Goal: Task Accomplishment & Management: Manage account settings

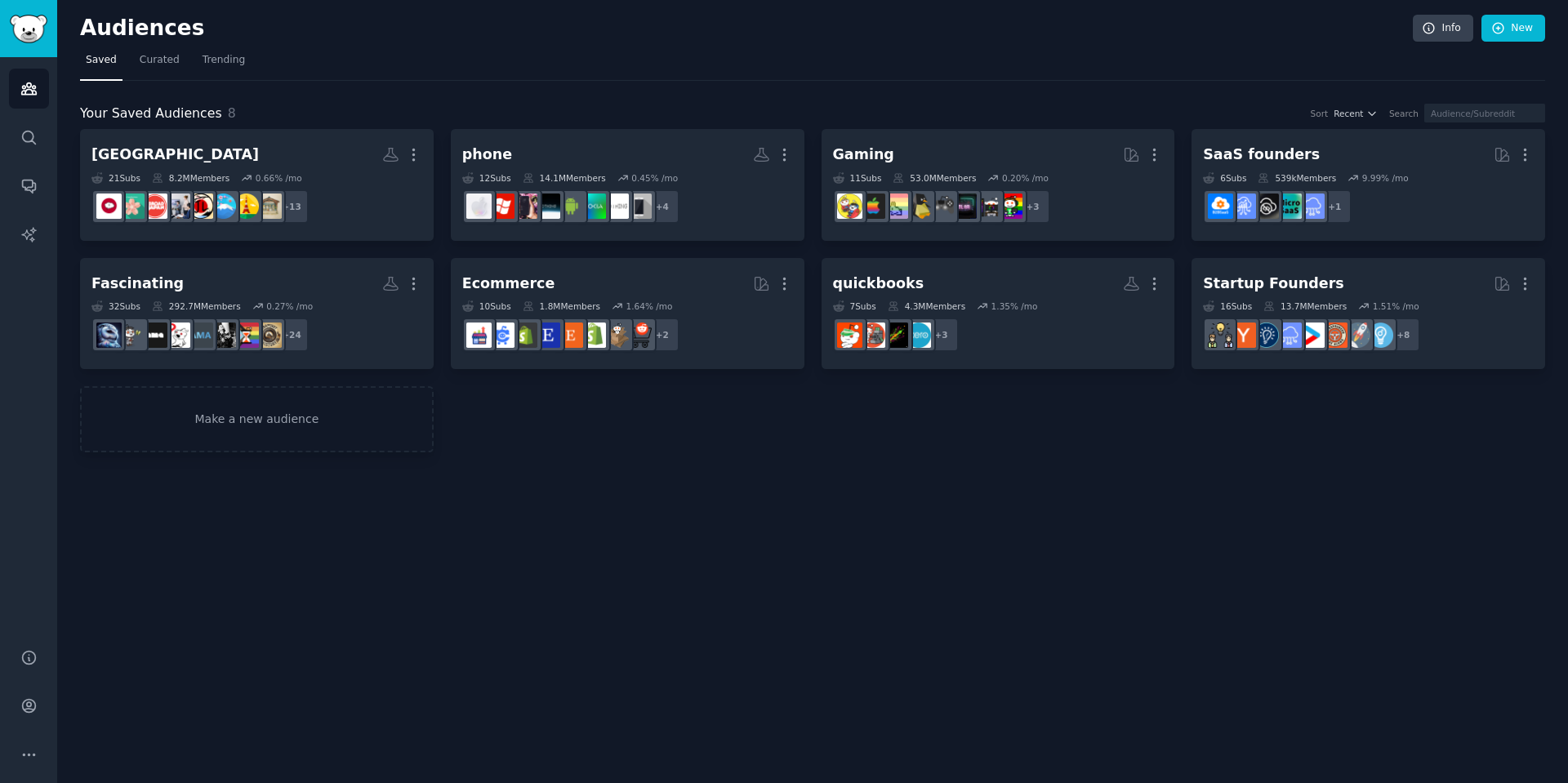
click at [976, 610] on div "Audiences Info New Saved Curated Trending Your Saved Audiences 8 Sort Recent Se…" at bounding box center [812, 391] width 1510 height 783
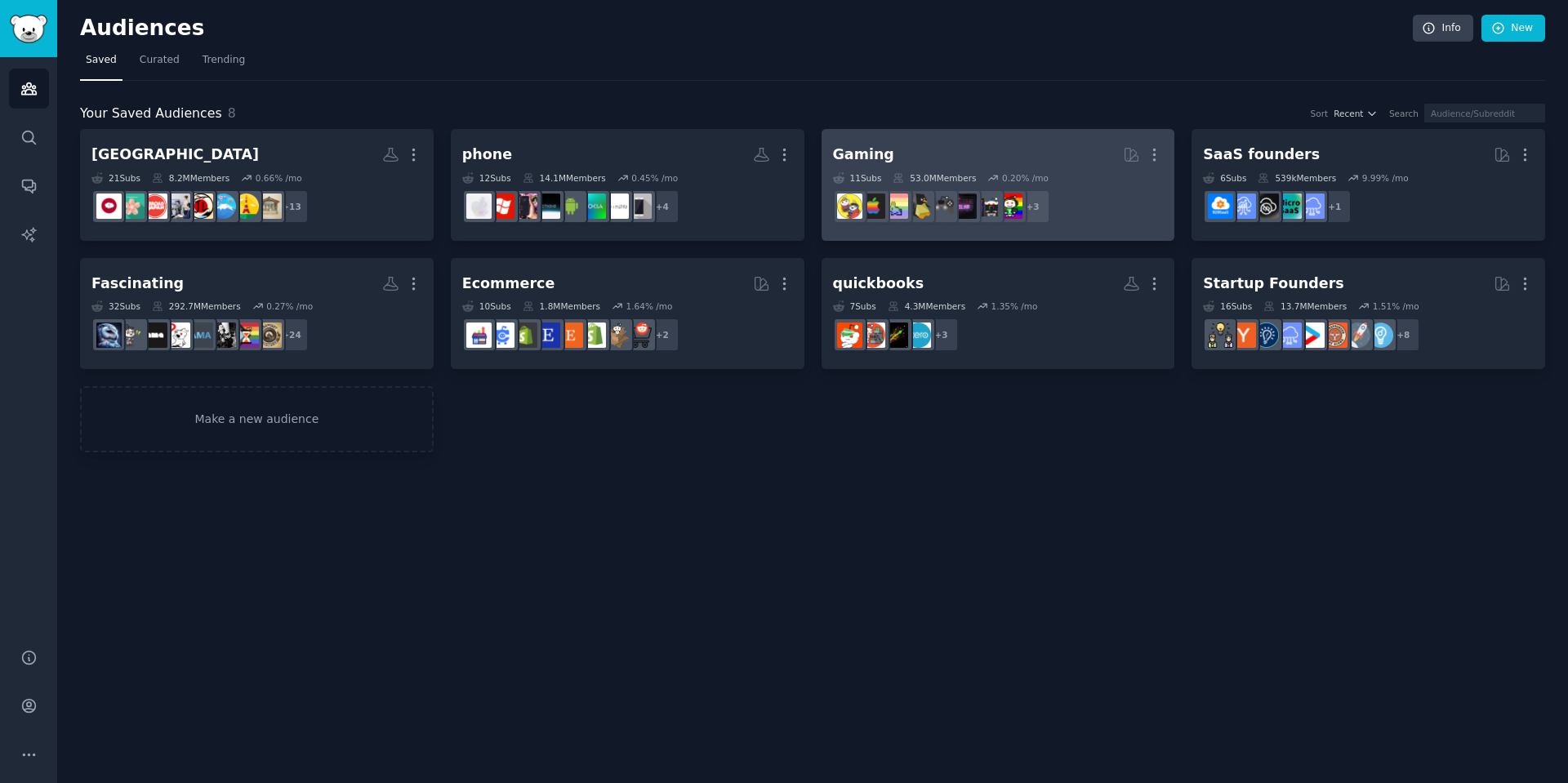
click at [1022, 133] on link "Gaming More 11 Sub s 53.0M Members 0.20 % /mo r/gamers, r/XboxGamers, r/TwitchS…" at bounding box center [998, 185] width 354 height 112
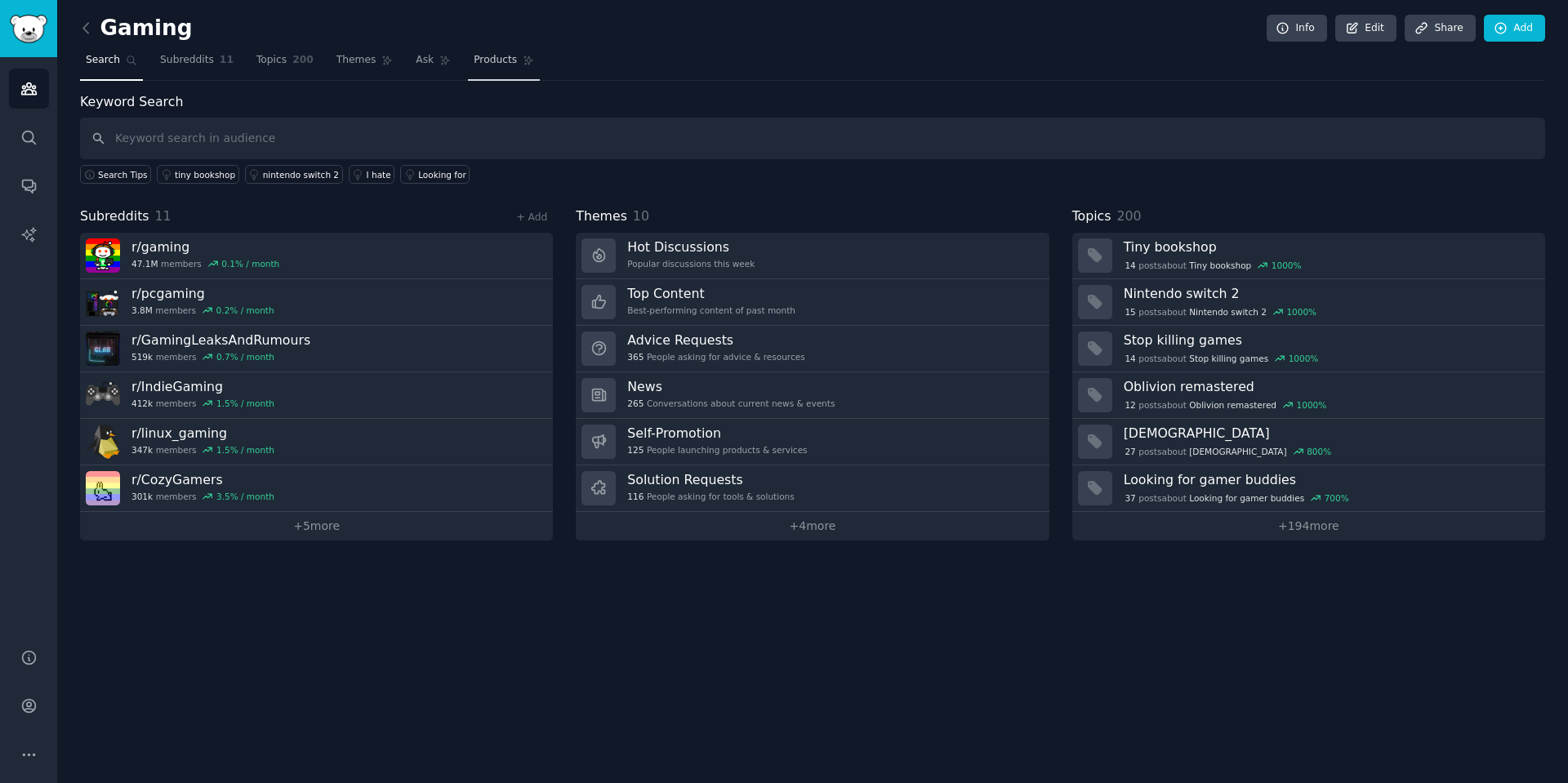
click at [474, 64] on span "Products" at bounding box center [495, 60] width 43 height 15
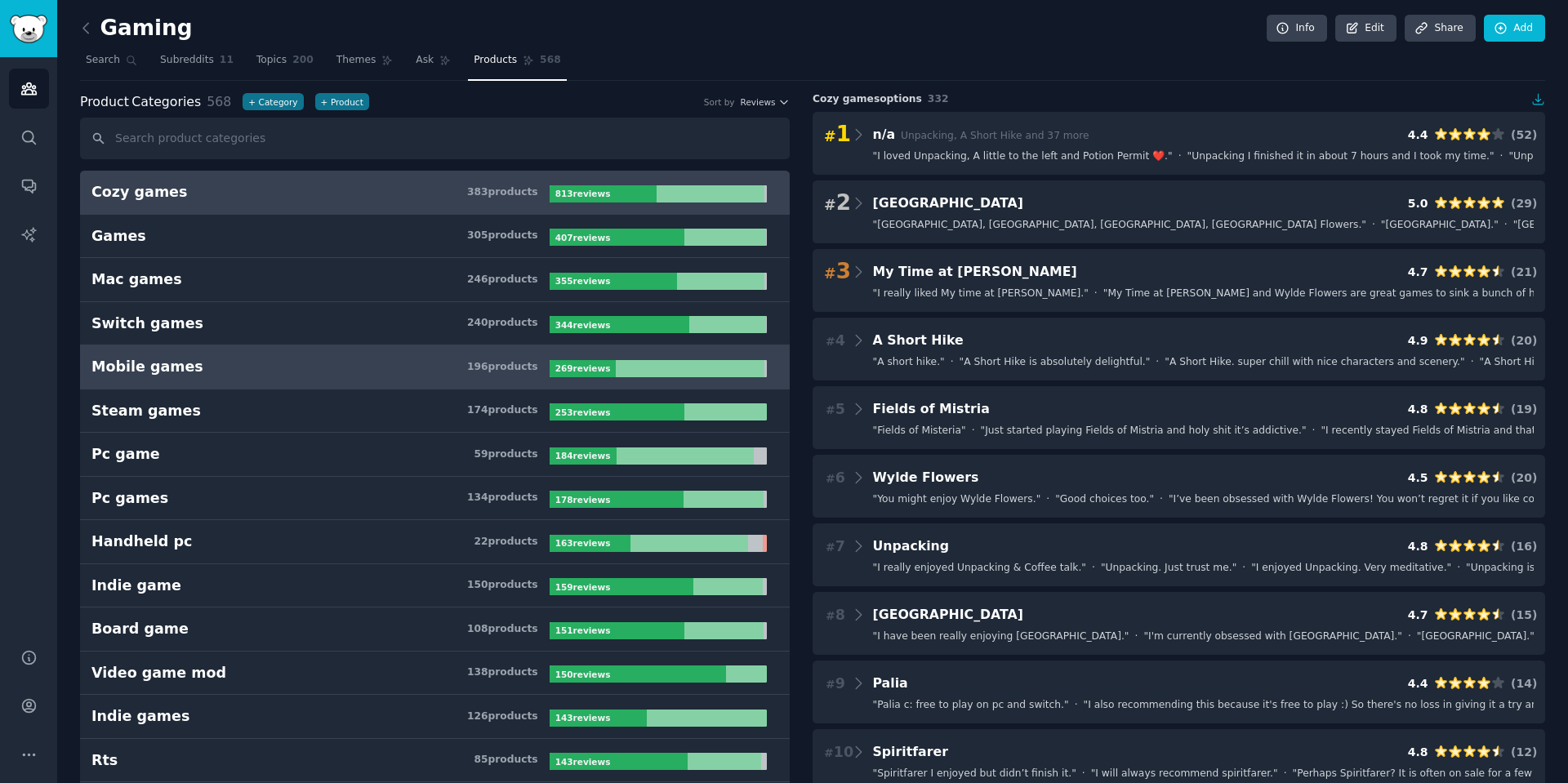
click at [171, 366] on div "Mobile games" at bounding box center [147, 367] width 112 height 20
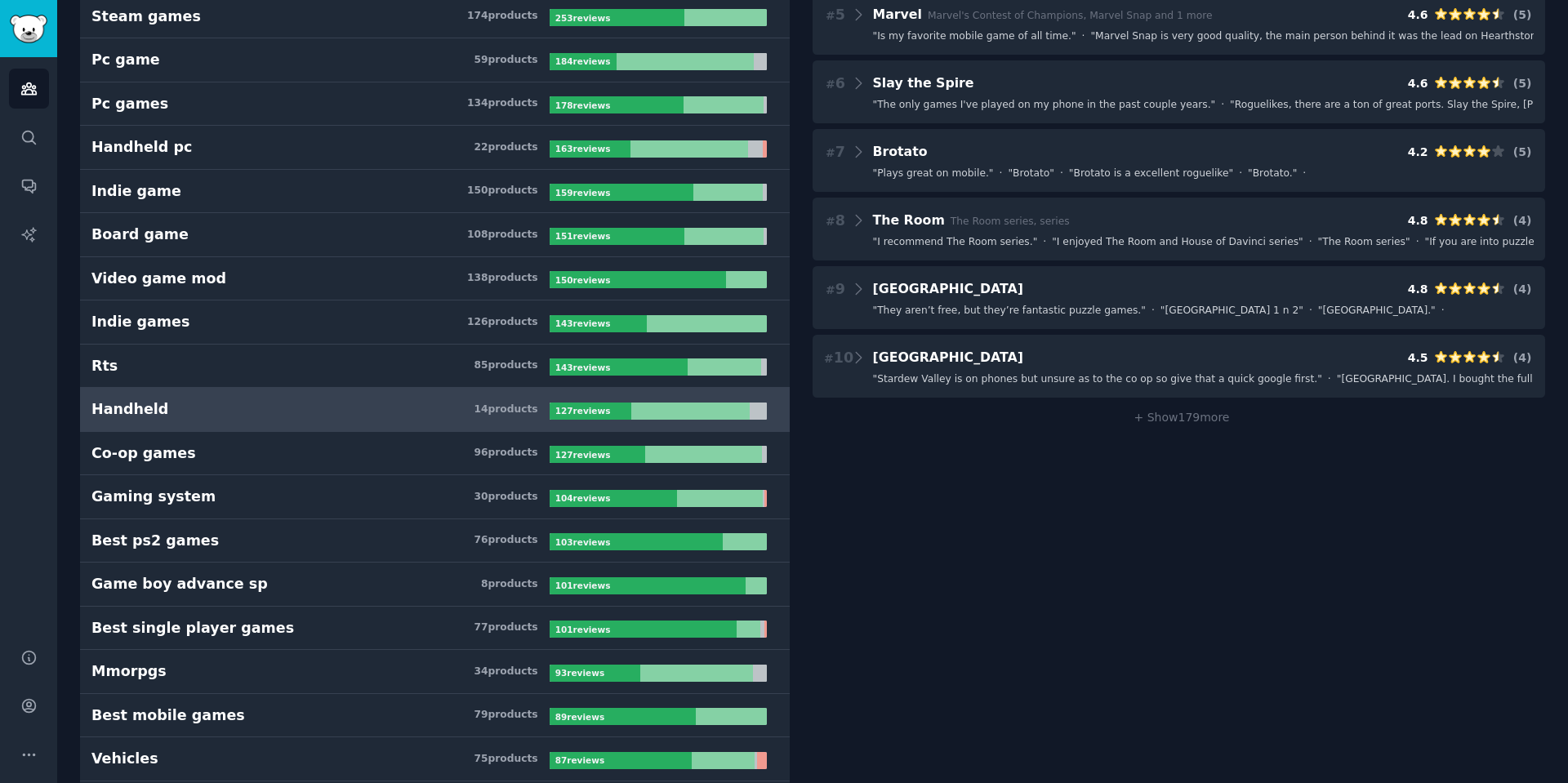
scroll to position [408, 0]
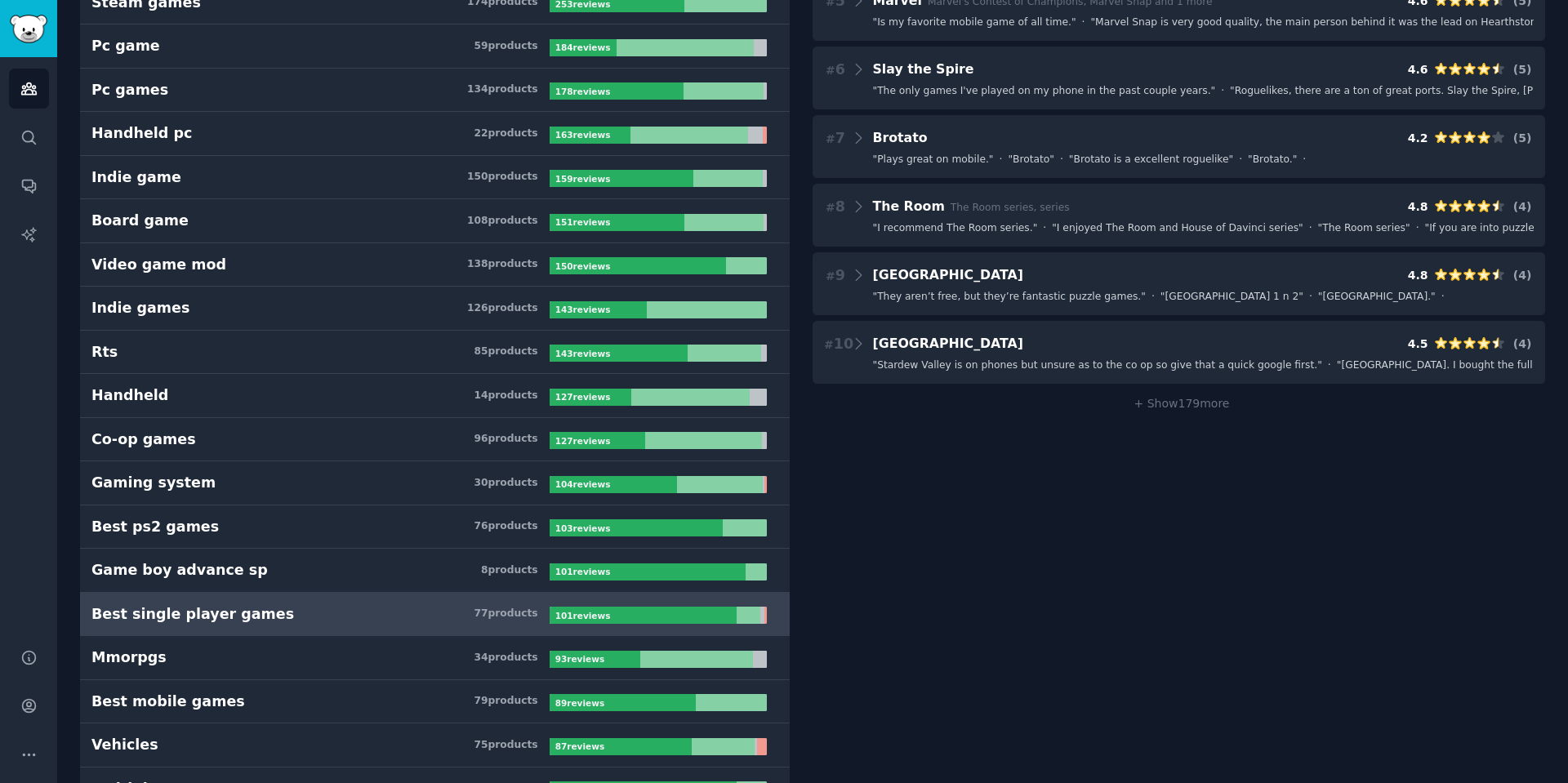
click at [207, 612] on div "Best single player games" at bounding box center [192, 614] width 202 height 20
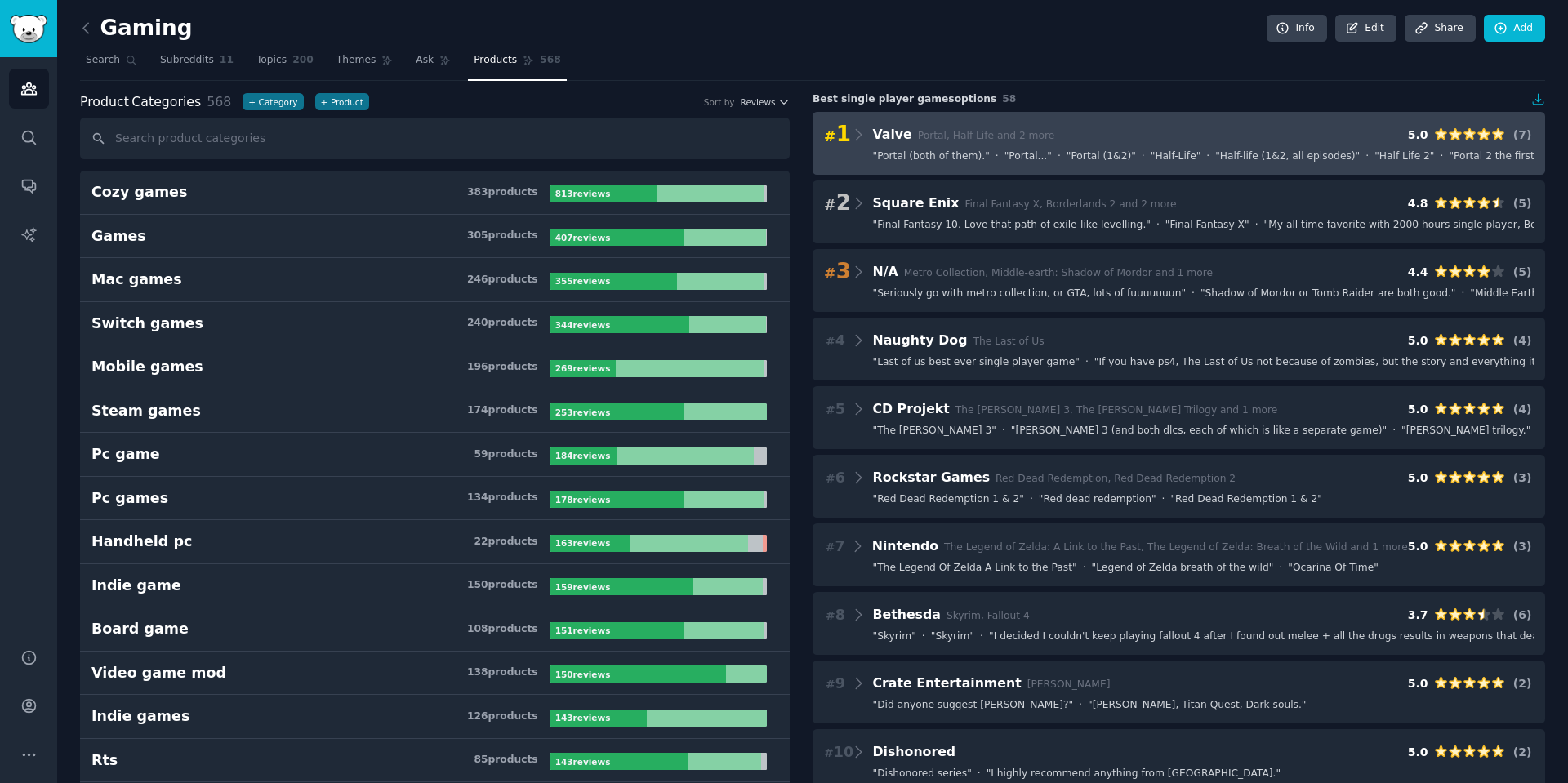
click at [949, 134] on span "Portal, Half-Life and 2 more" at bounding box center [986, 135] width 137 height 11
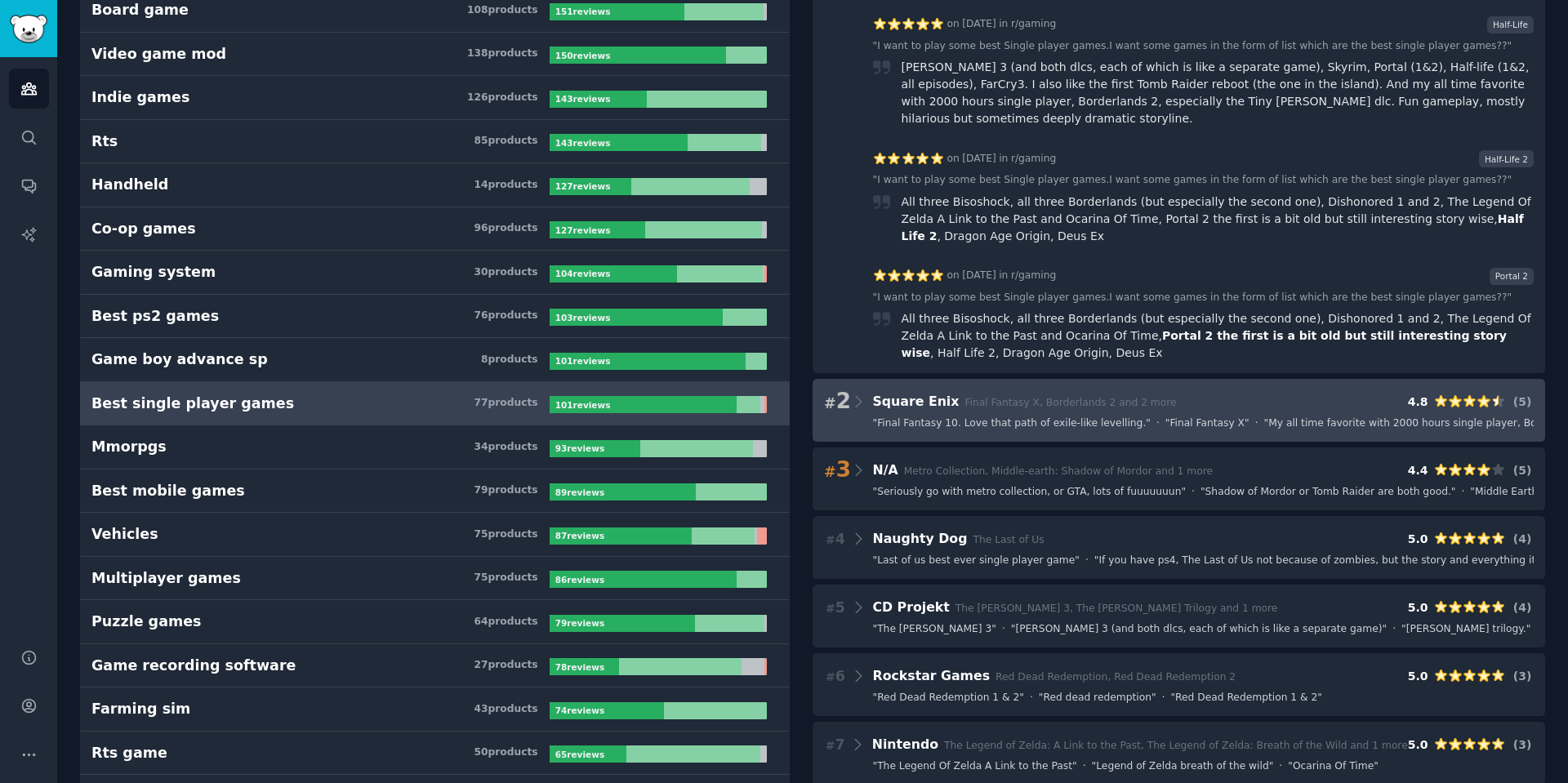
scroll to position [653, 0]
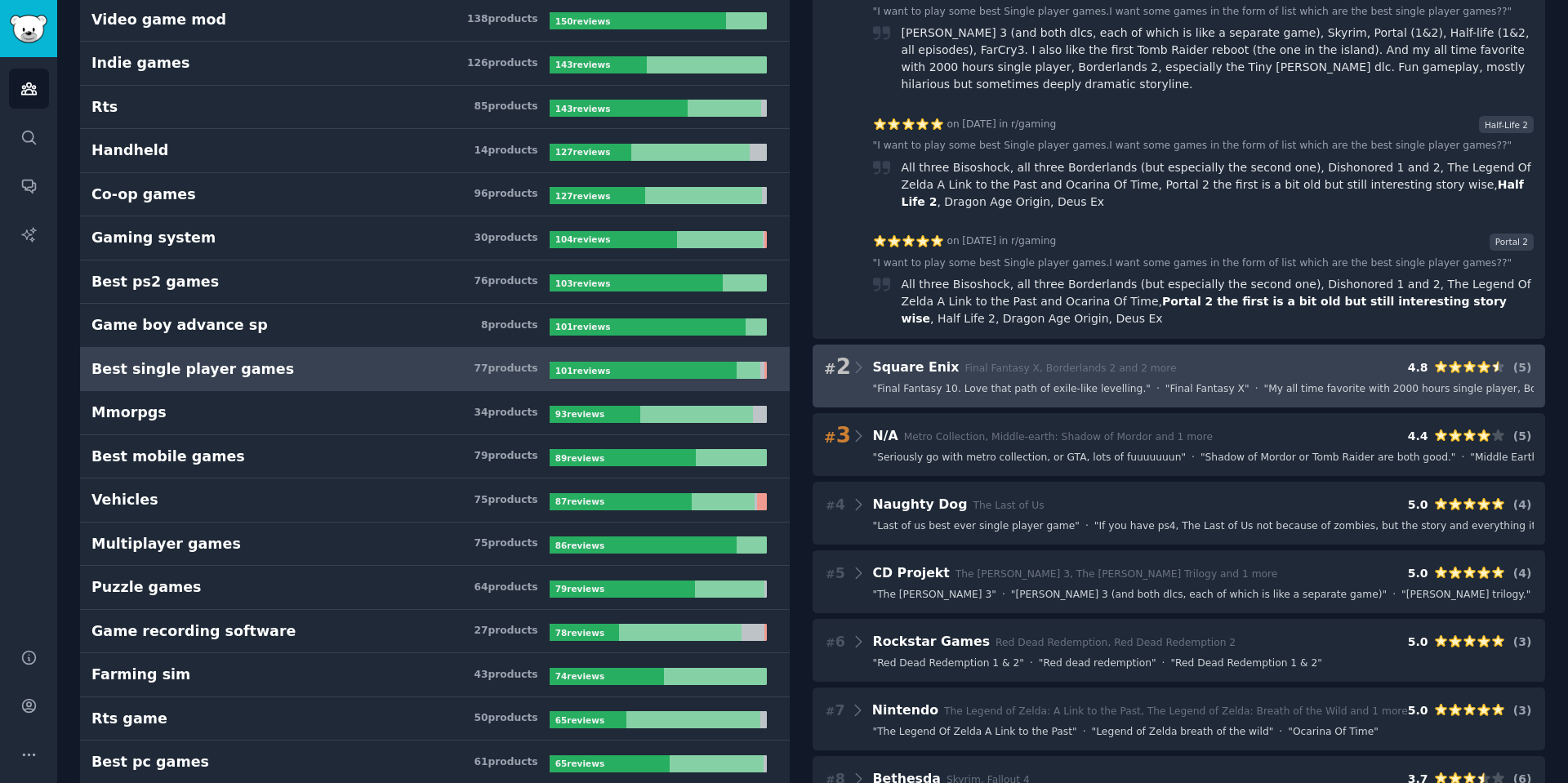
click at [1009, 356] on div "# 2 Square Enix Final Fantasy X, Borderlands 2 and 2 more 4.8 ( 5 )" at bounding box center [1179, 367] width 710 height 23
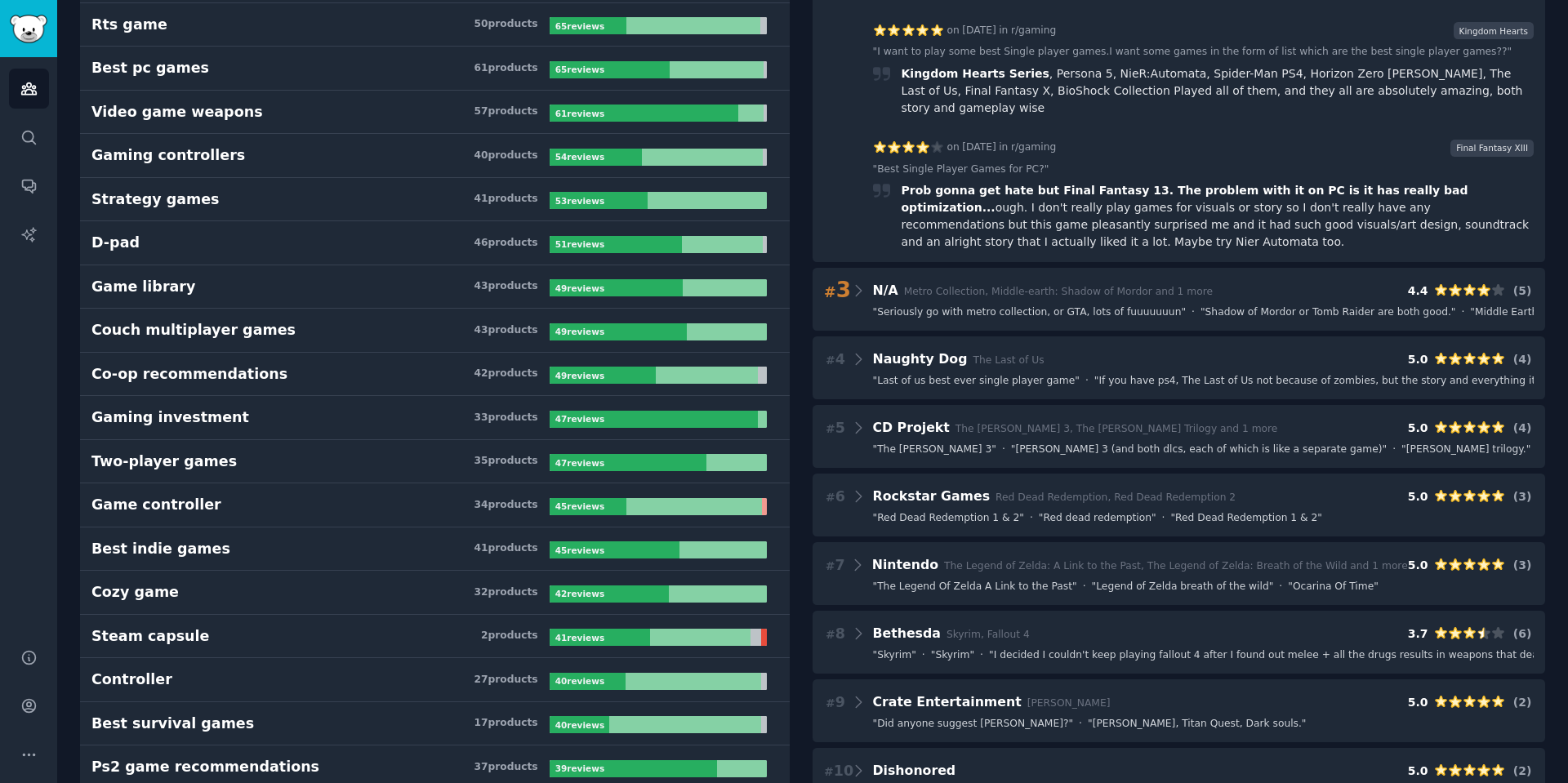
scroll to position [1388, 0]
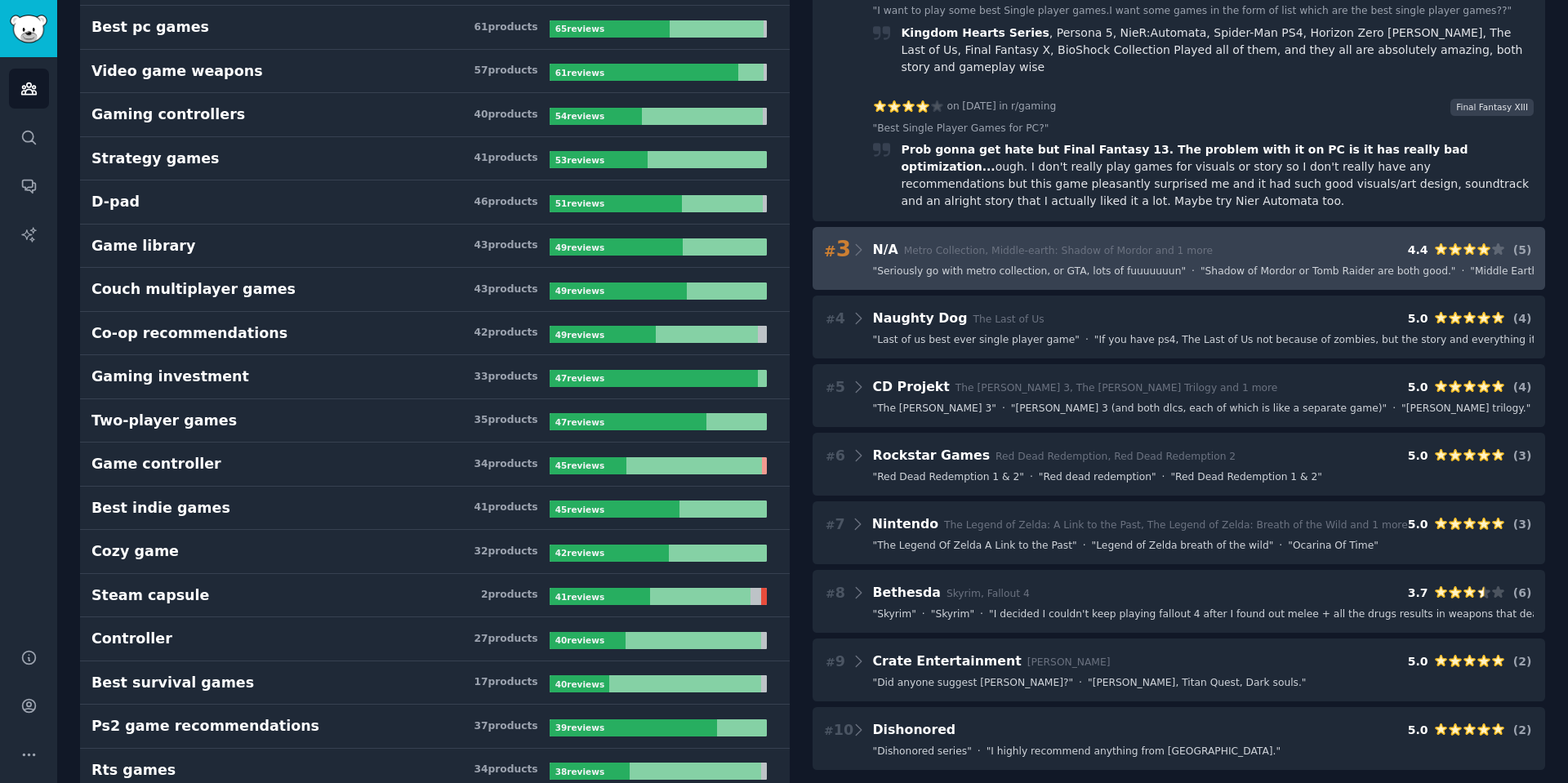
click at [991, 242] on span "N/A Metro Collection, Middle-earth: Shadow of Mordor and 1 more" at bounding box center [1043, 250] width 340 height 16
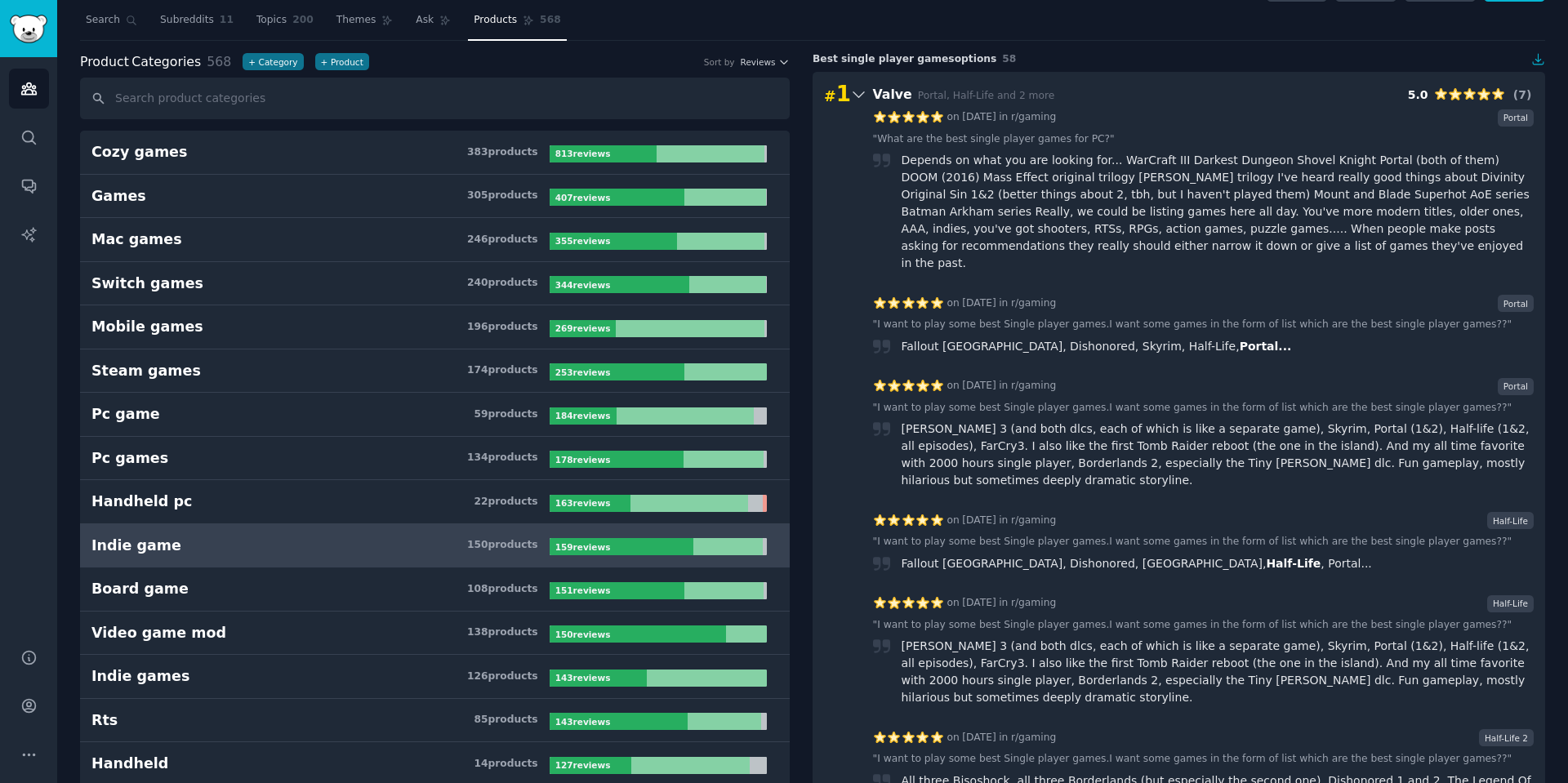
scroll to position [0, 0]
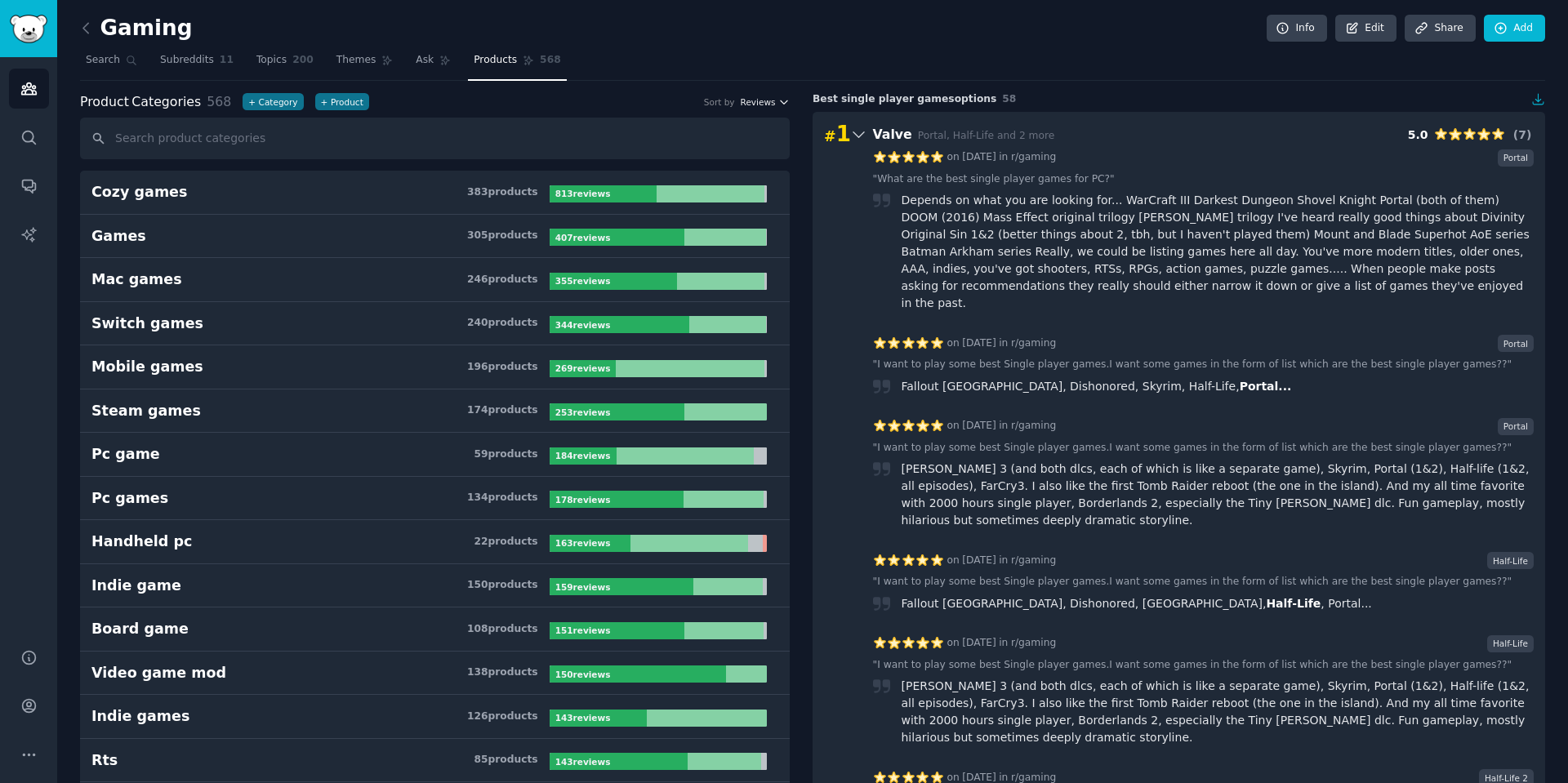
click at [778, 100] on icon "button" at bounding box center [783, 101] width 11 height 11
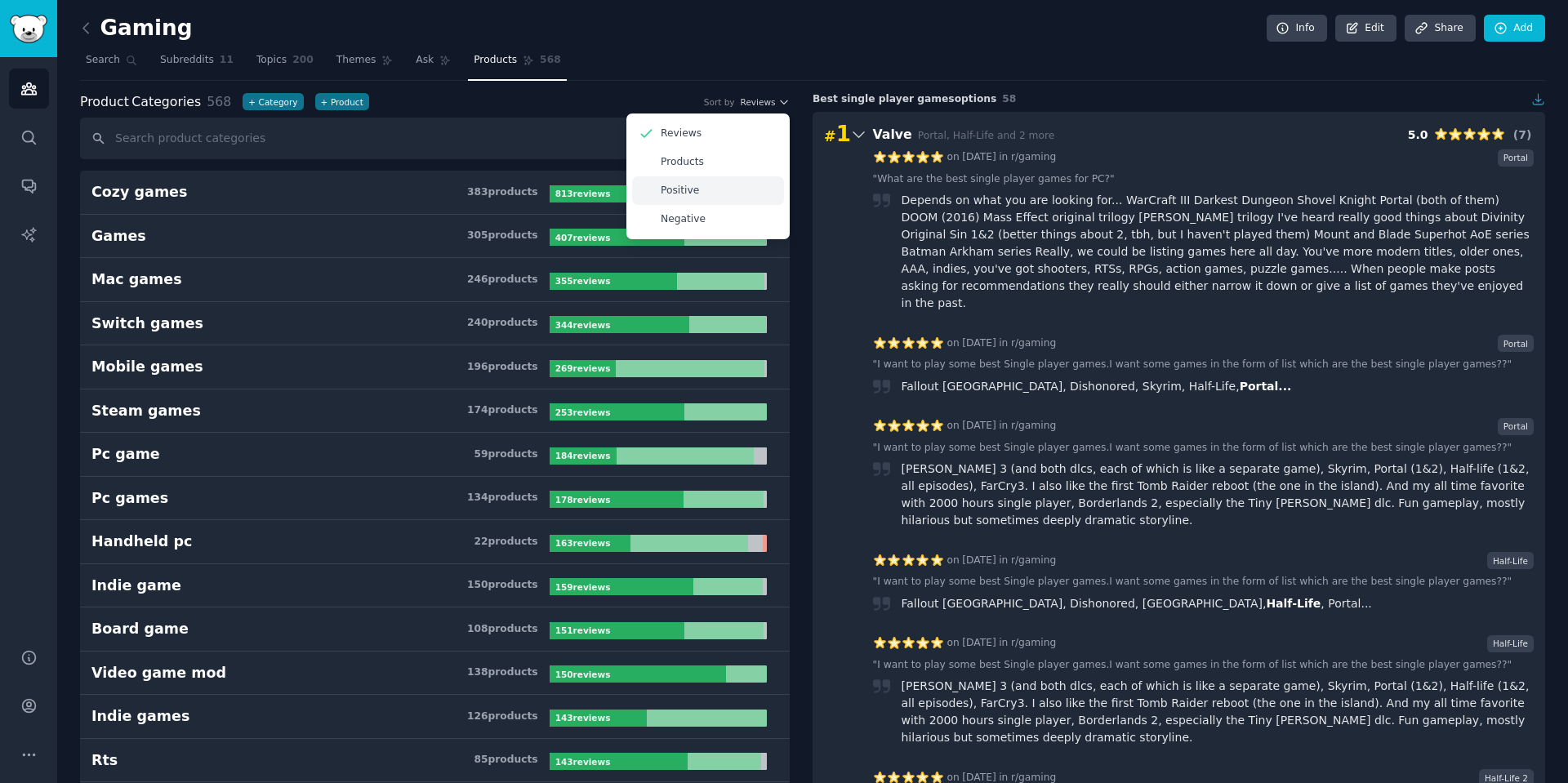
click at [709, 200] on div "Positive" at bounding box center [708, 190] width 152 height 29
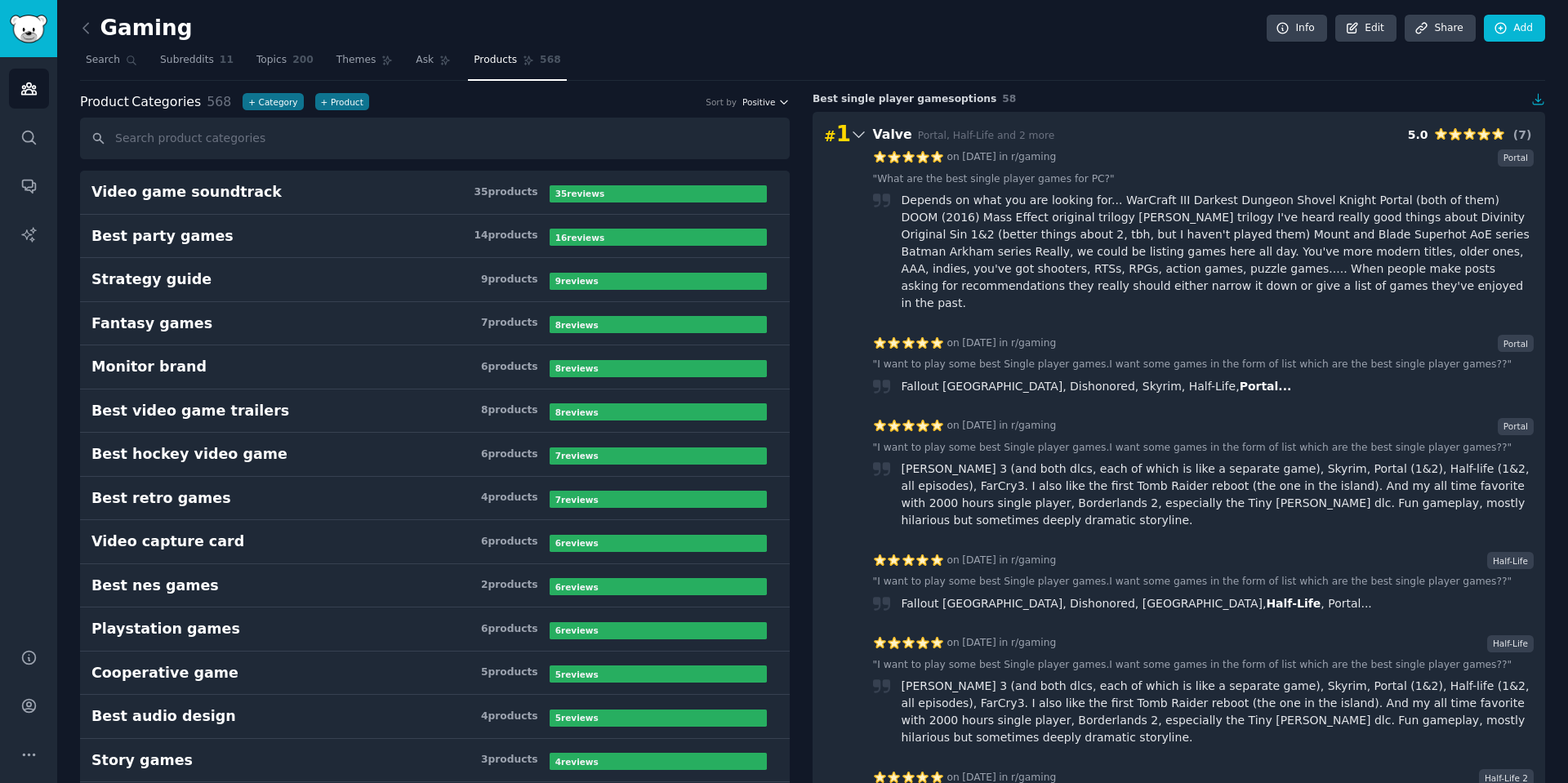
click at [781, 104] on icon "button" at bounding box center [783, 101] width 11 height 11
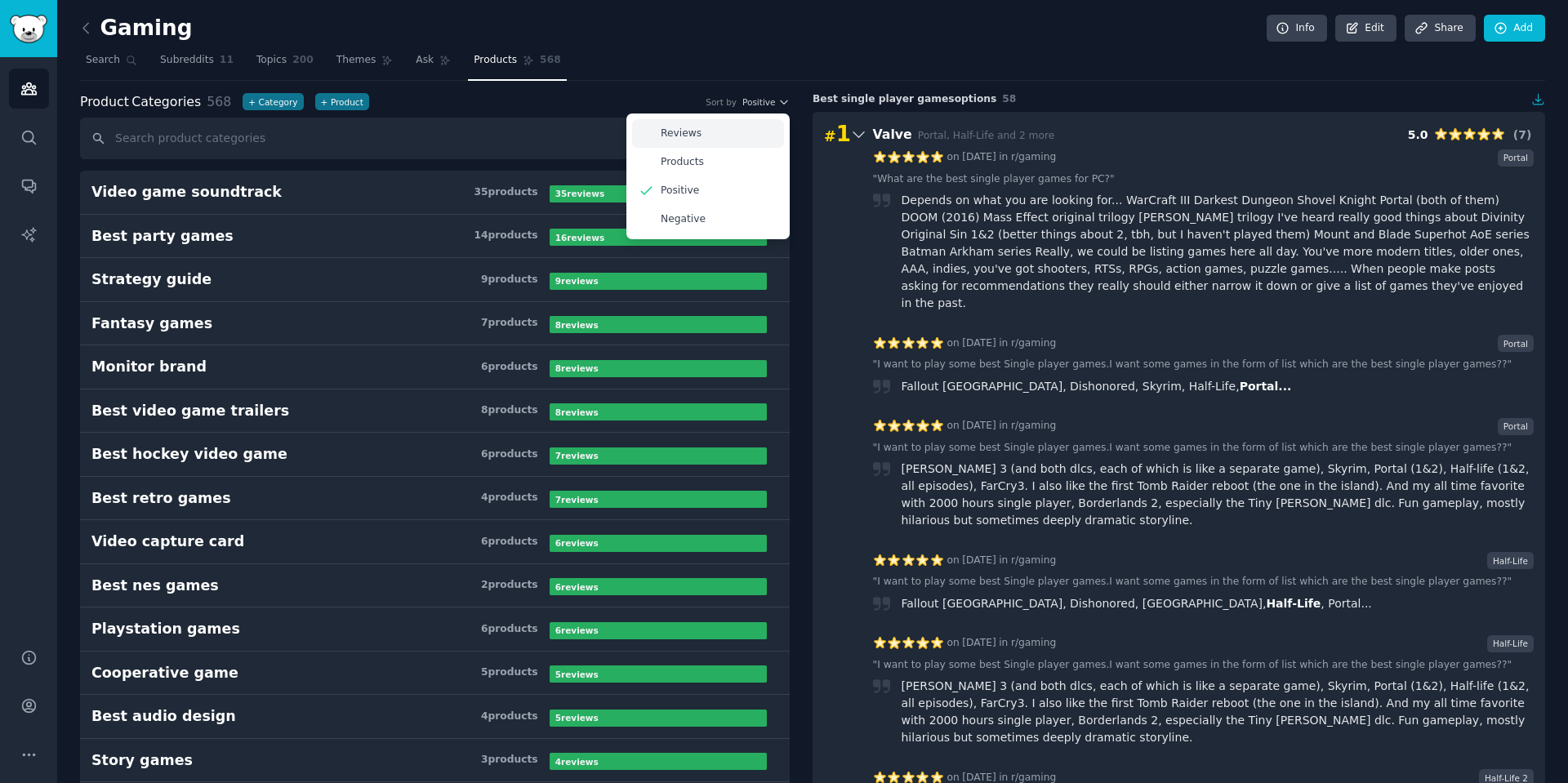
click at [739, 139] on div "Reviews" at bounding box center [708, 133] width 152 height 29
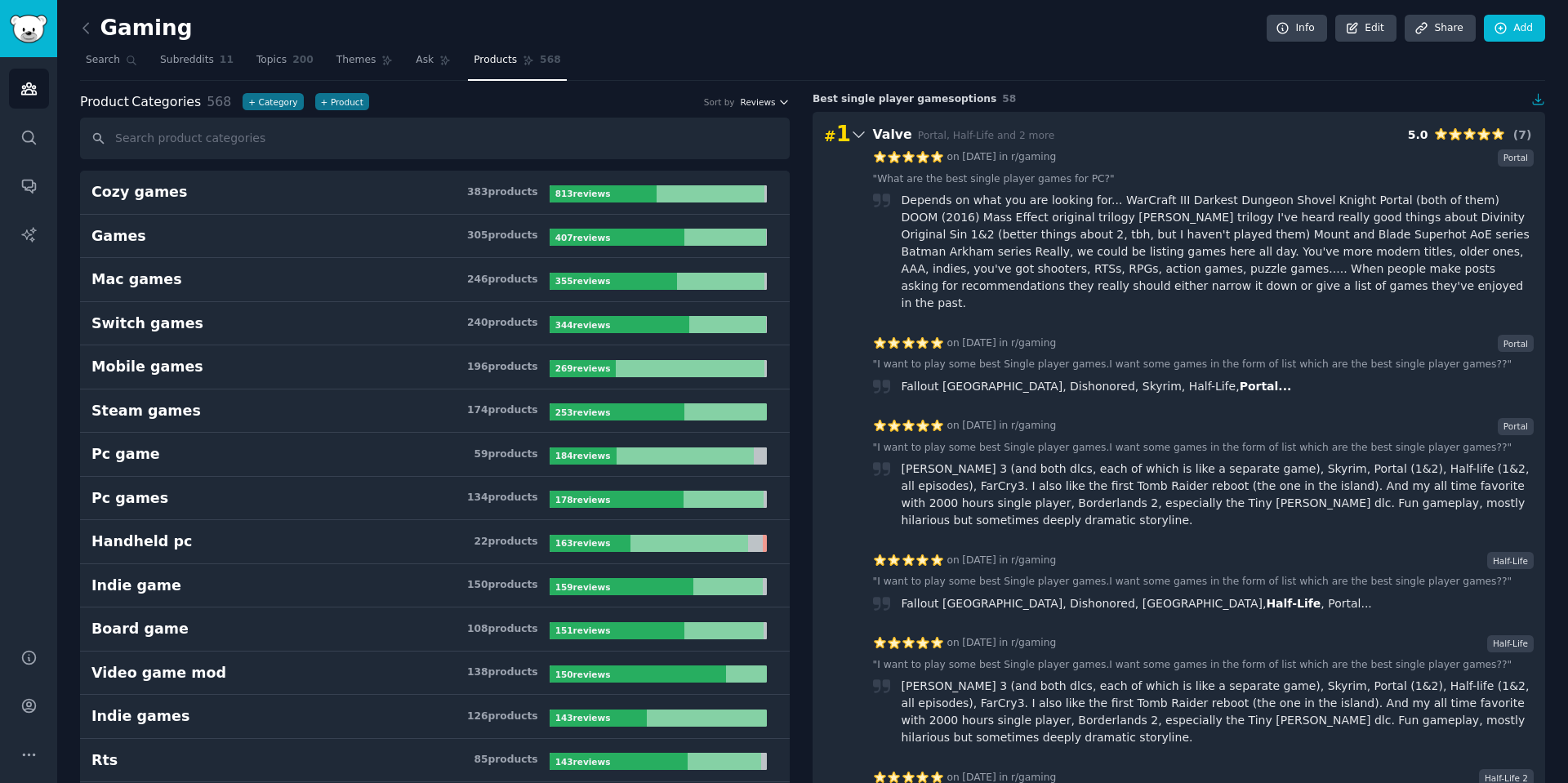
click at [763, 99] on span "Reviews" at bounding box center [758, 101] width 35 height 11
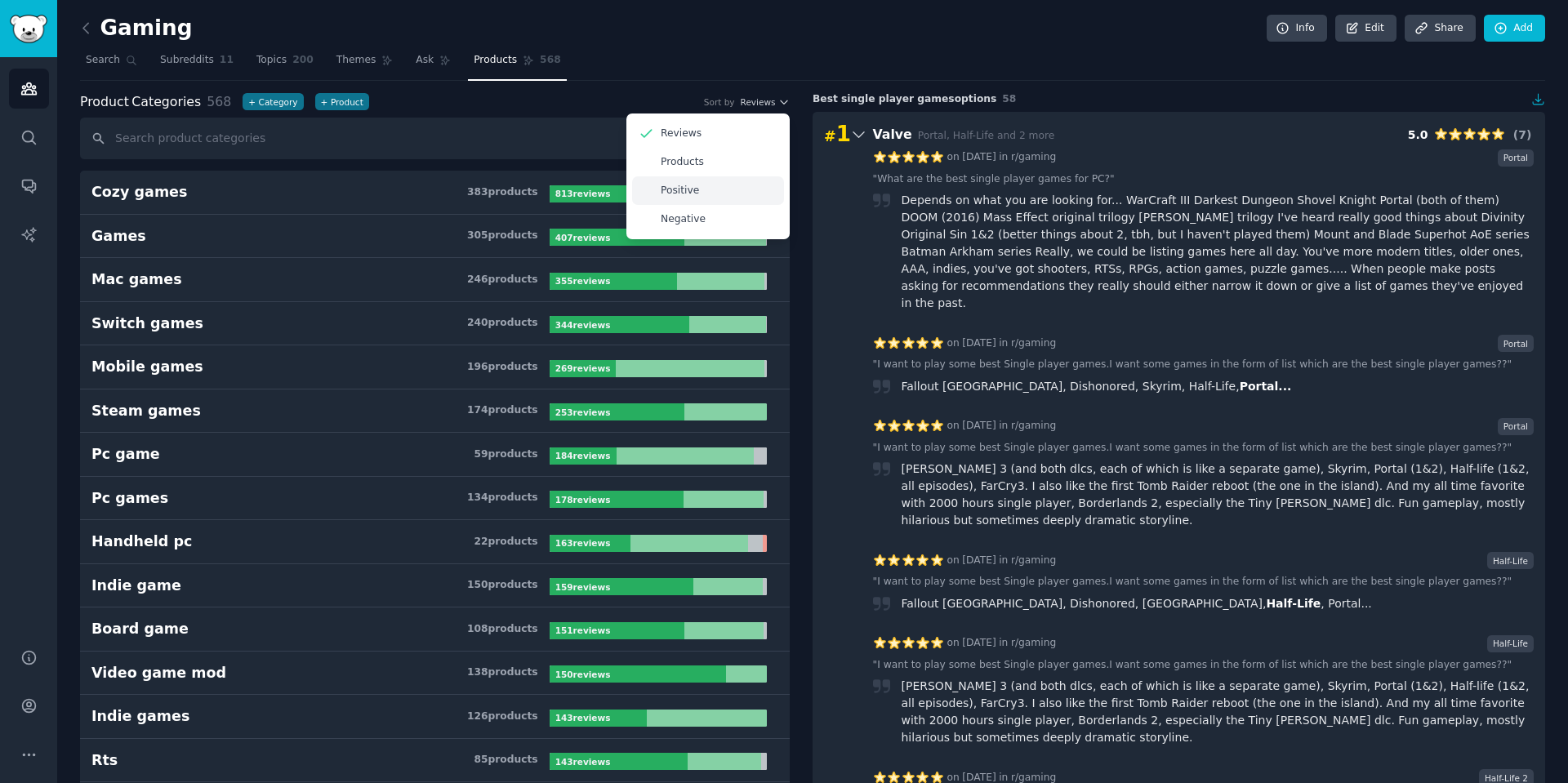
click at [663, 187] on p "Positive" at bounding box center [680, 191] width 38 height 15
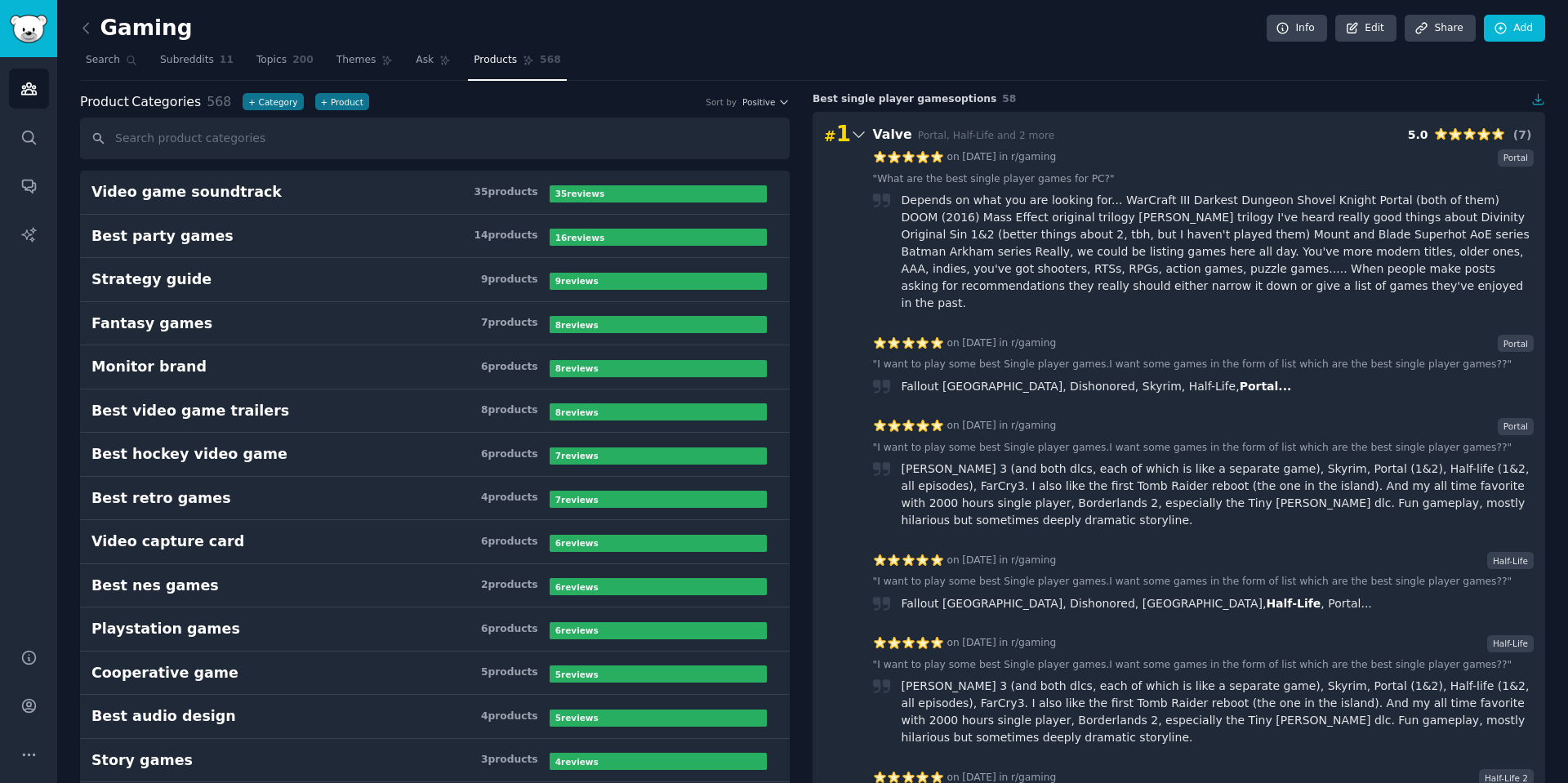
click at [619, 73] on nav "Search Subreddits 11 Topics 200 Themes Ask Products 568" at bounding box center [812, 63] width 1465 height 33
click at [438, 62] on nav "Search Subreddits 11 Topics 200 Themes Ask Products 568" at bounding box center [812, 63] width 1465 height 33
click at [416, 64] on span "Ask" at bounding box center [425, 60] width 18 height 15
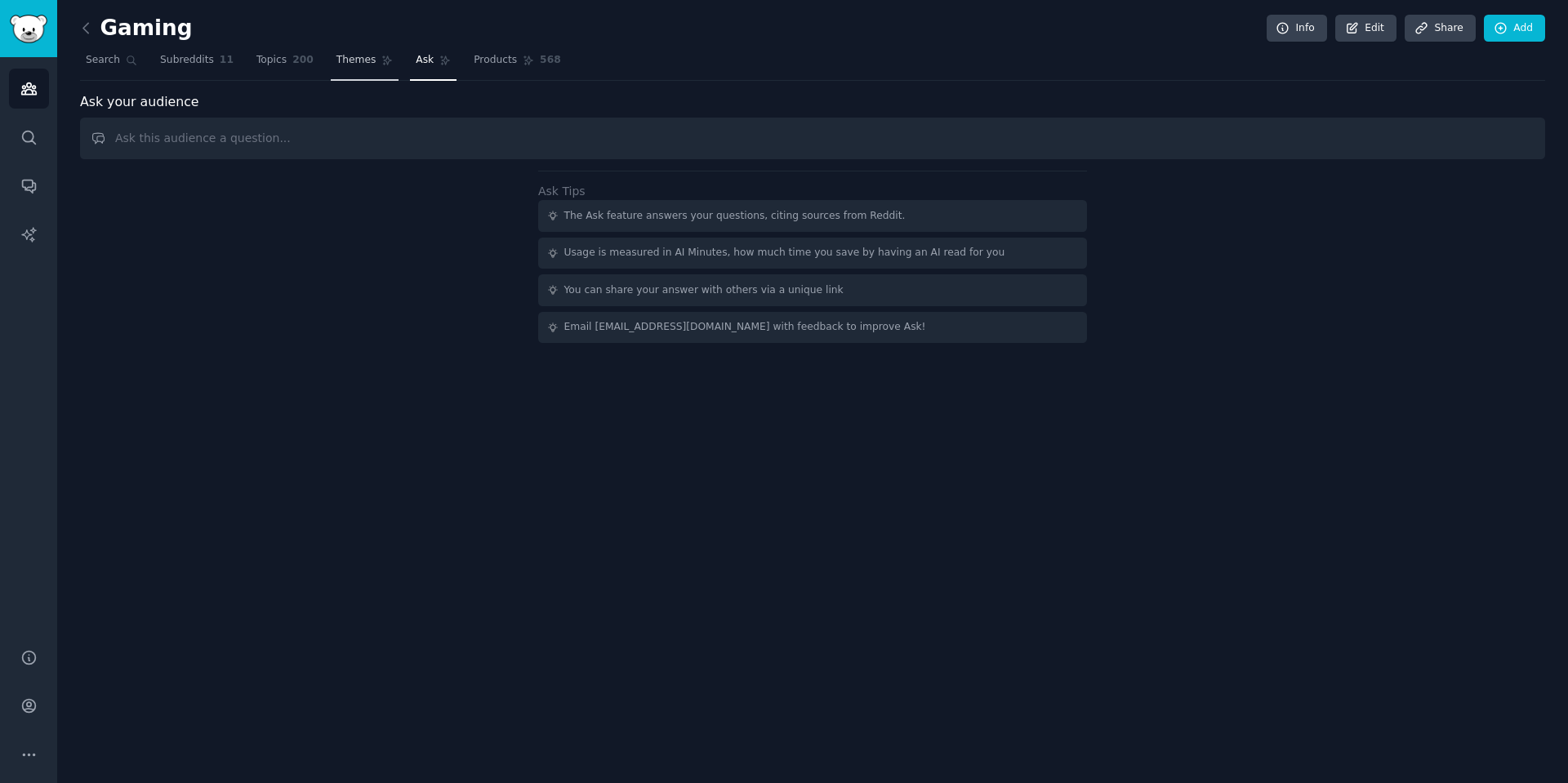
click at [344, 67] on span "Themes" at bounding box center [356, 60] width 40 height 15
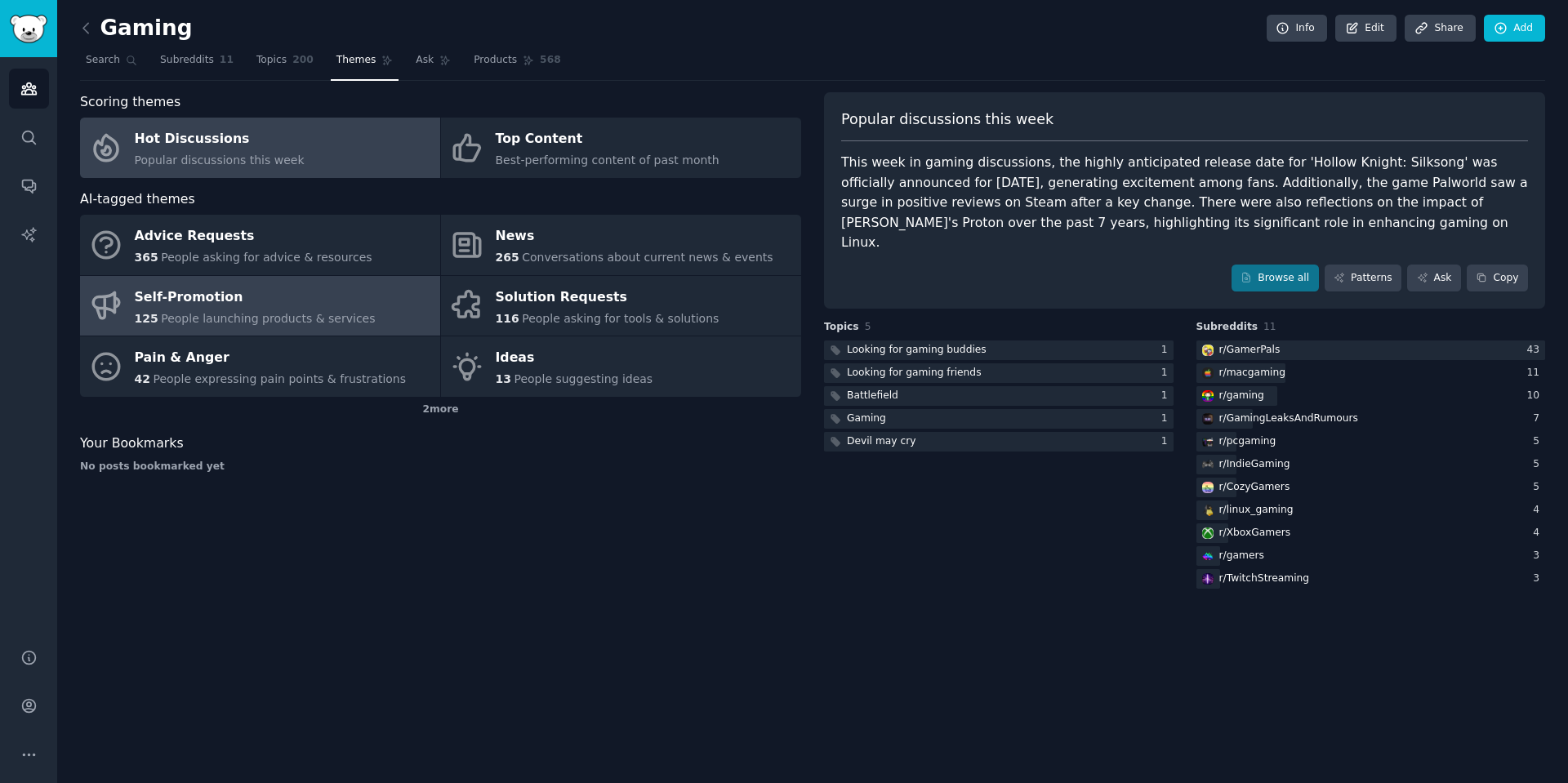
click at [306, 306] on div "Self-Promotion" at bounding box center [255, 297] width 241 height 26
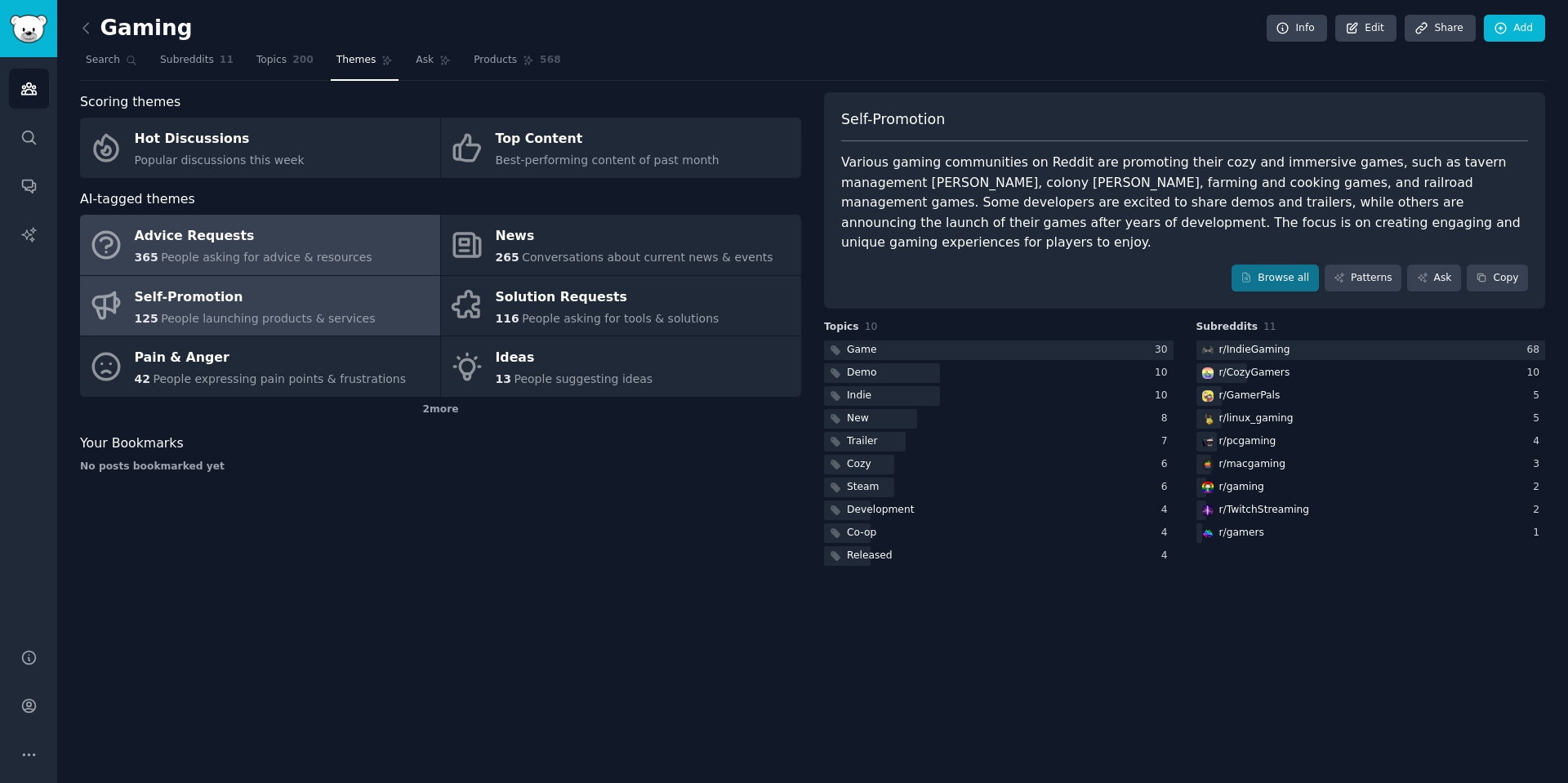
click at [323, 231] on div "Advice Requests" at bounding box center [254, 237] width 238 height 26
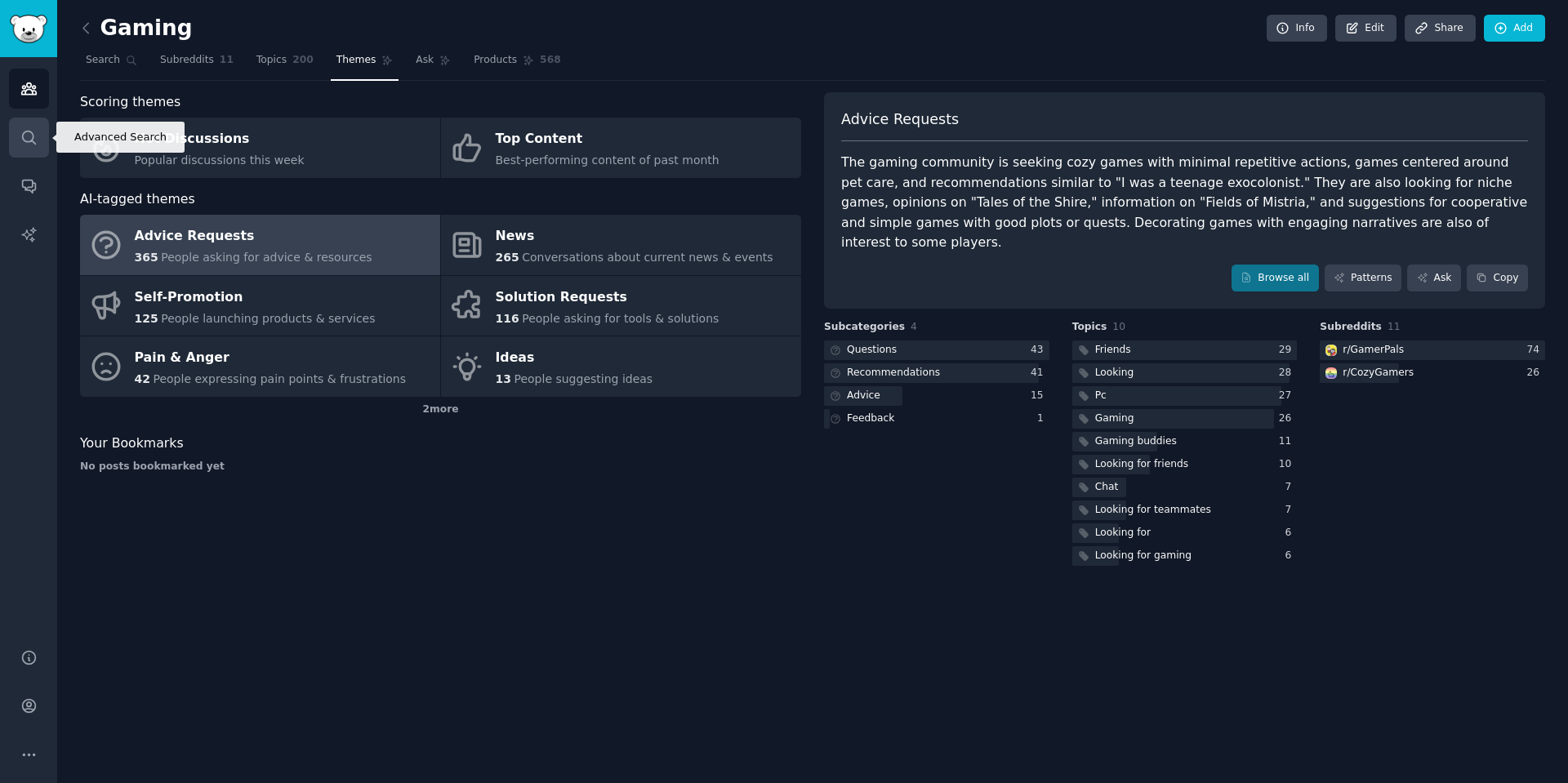
click at [30, 130] on icon "Sidebar" at bounding box center [28, 137] width 17 height 17
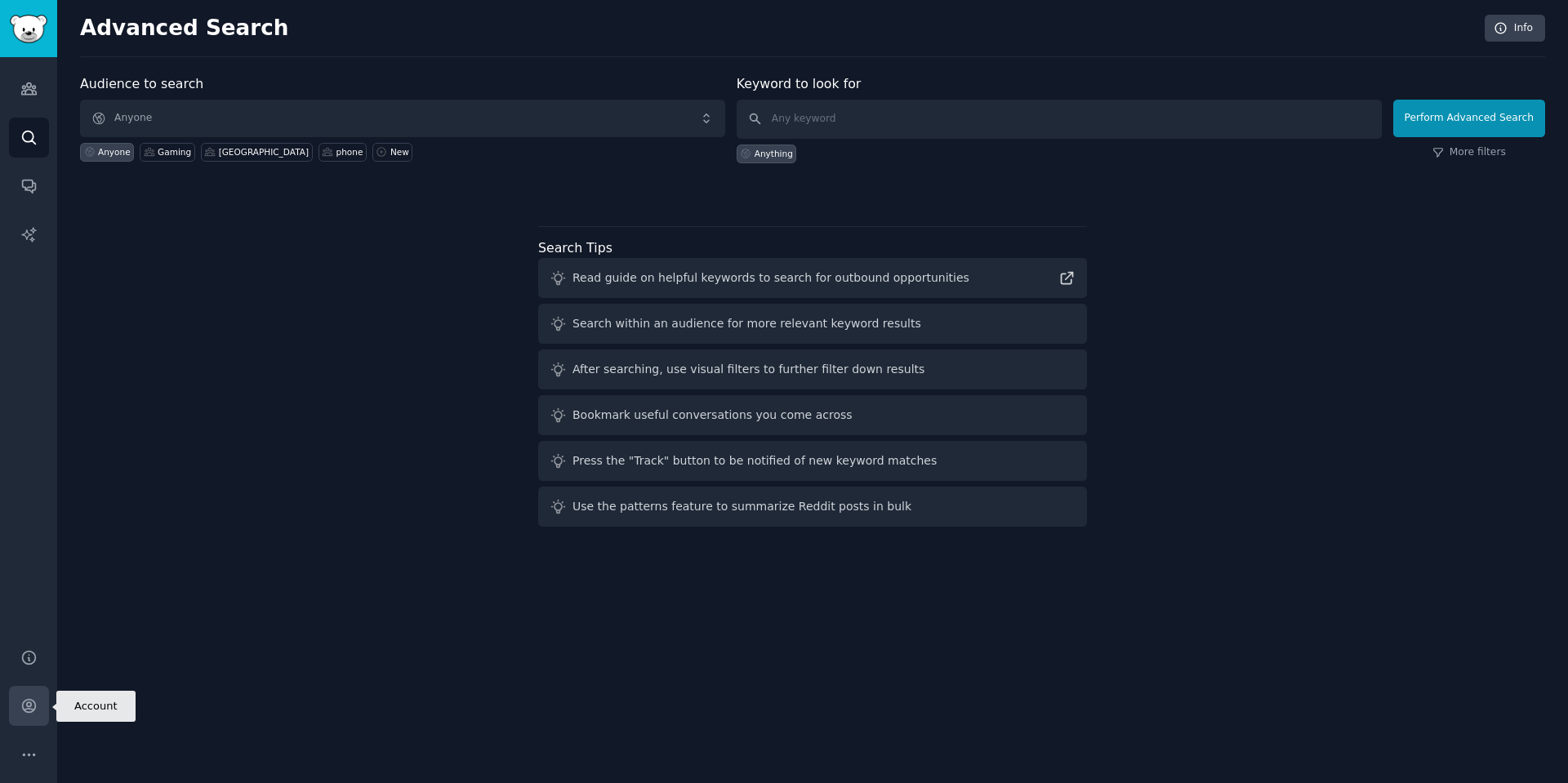
click at [26, 709] on icon "Sidebar" at bounding box center [28, 706] width 13 height 13
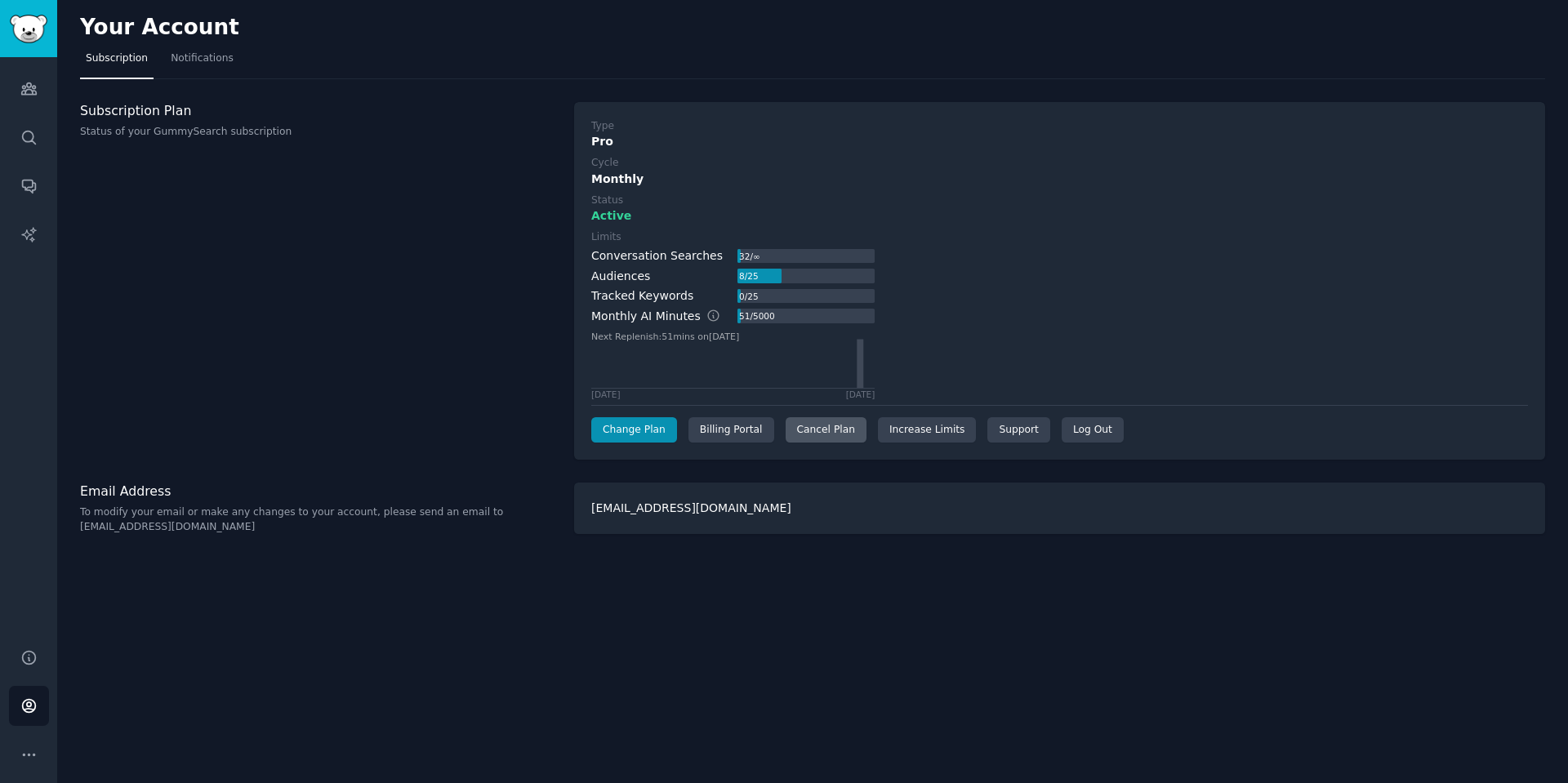
click at [825, 429] on div "Cancel Plan" at bounding box center [825, 430] width 81 height 26
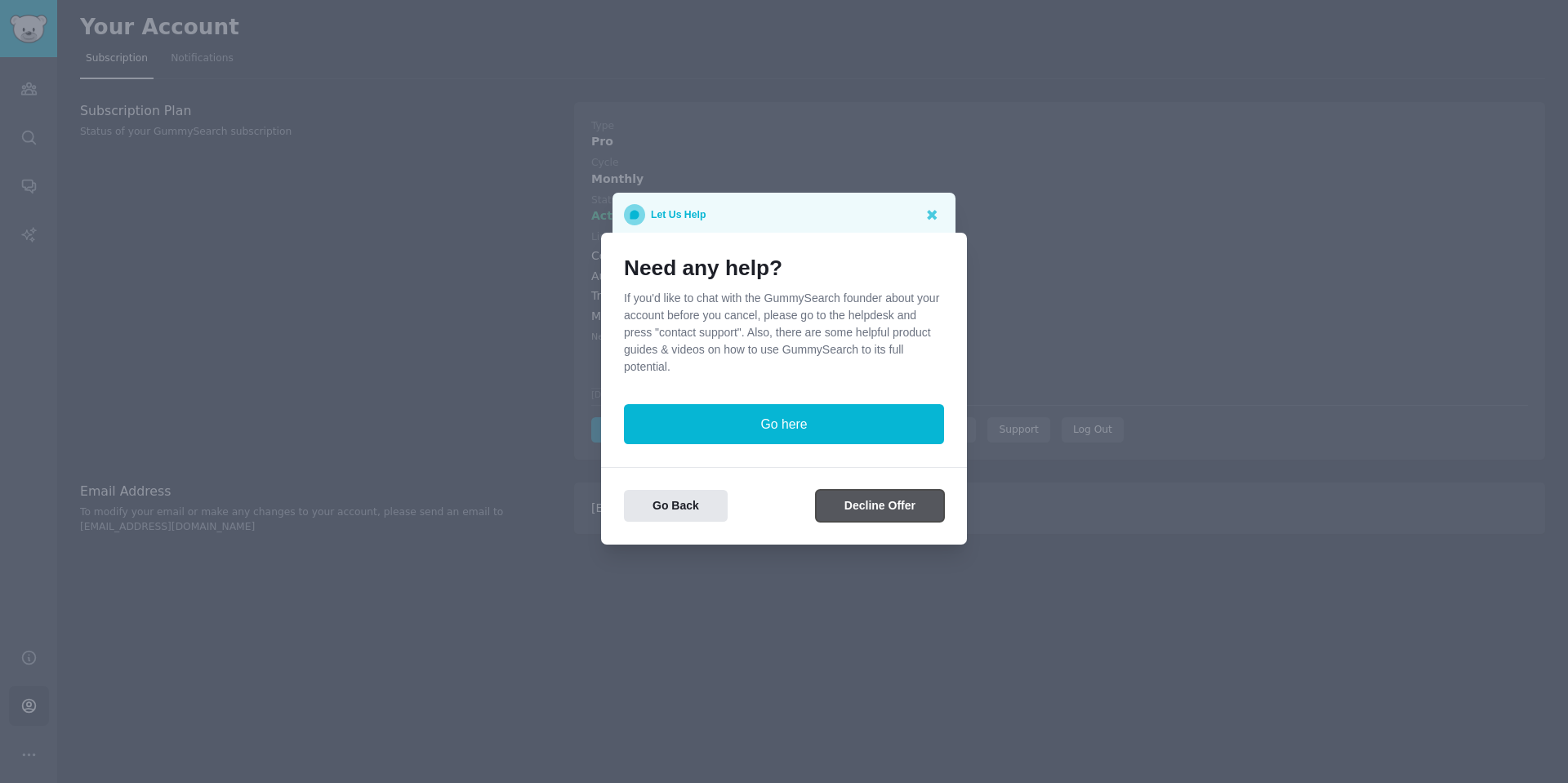
click at [865, 509] on button "Decline Offer" at bounding box center [880, 506] width 128 height 32
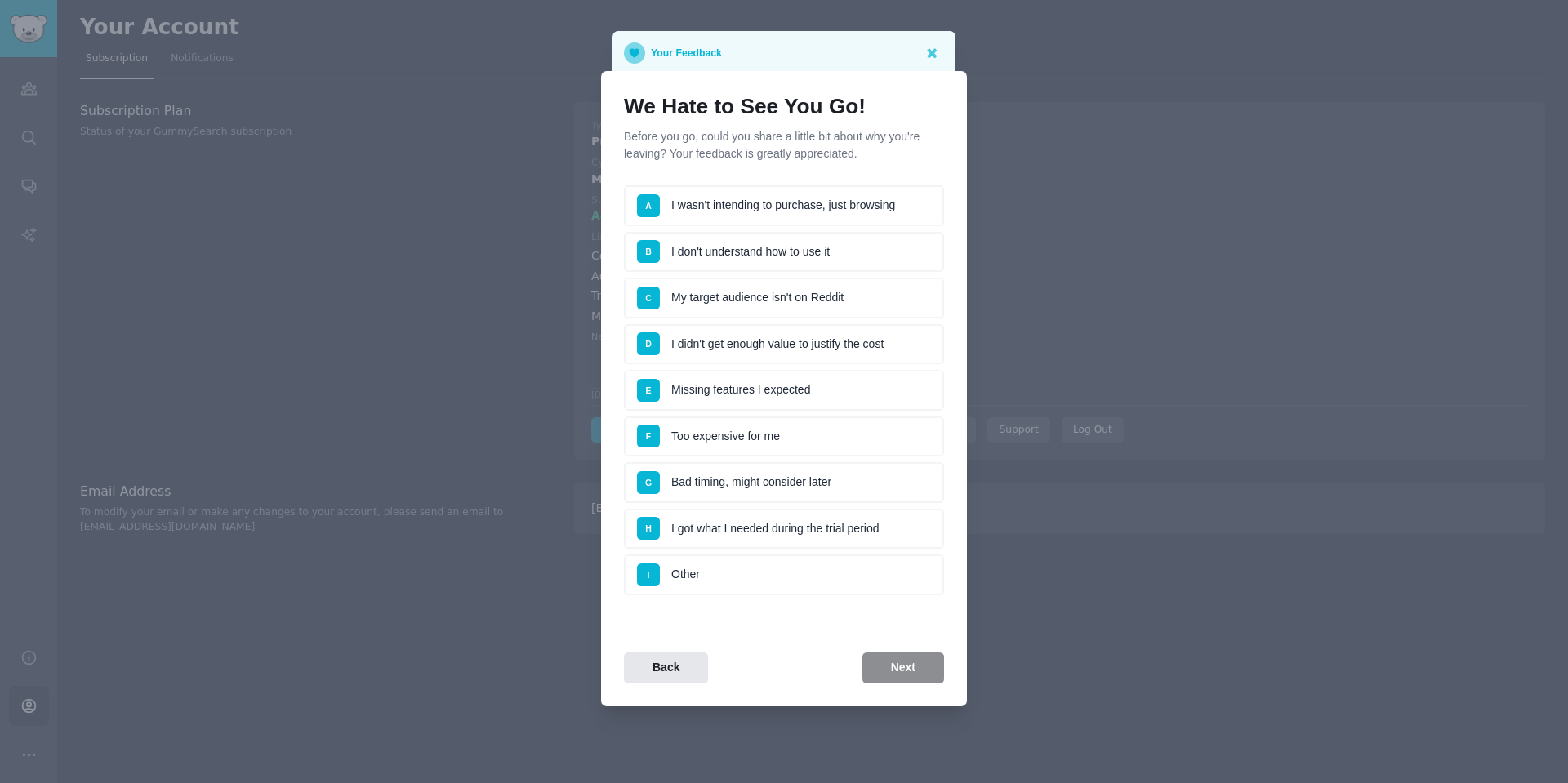
click at [879, 357] on li "D I didn't get enough value to justify the cost" at bounding box center [784, 344] width 320 height 41
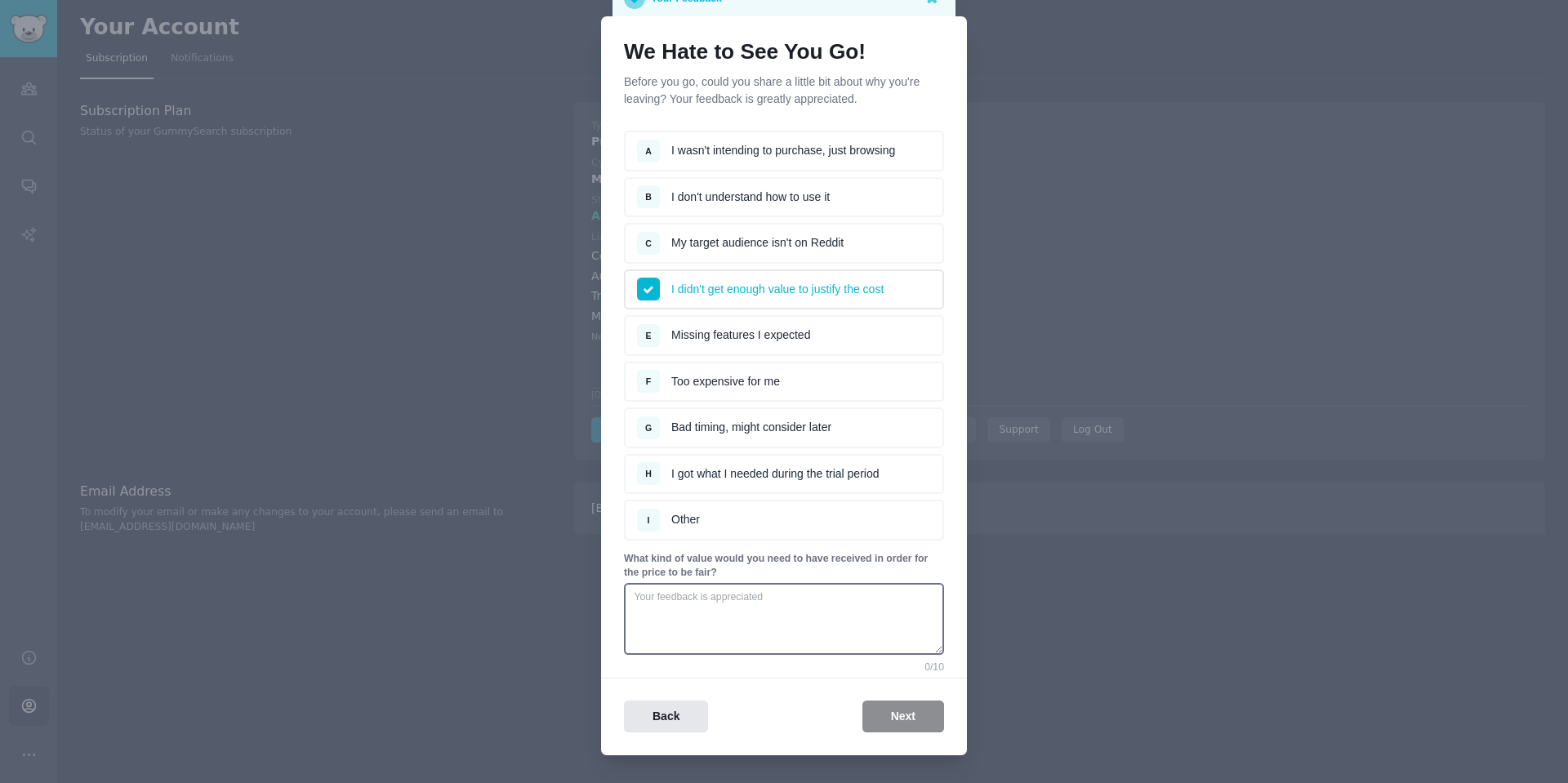
scroll to position [65, 0]
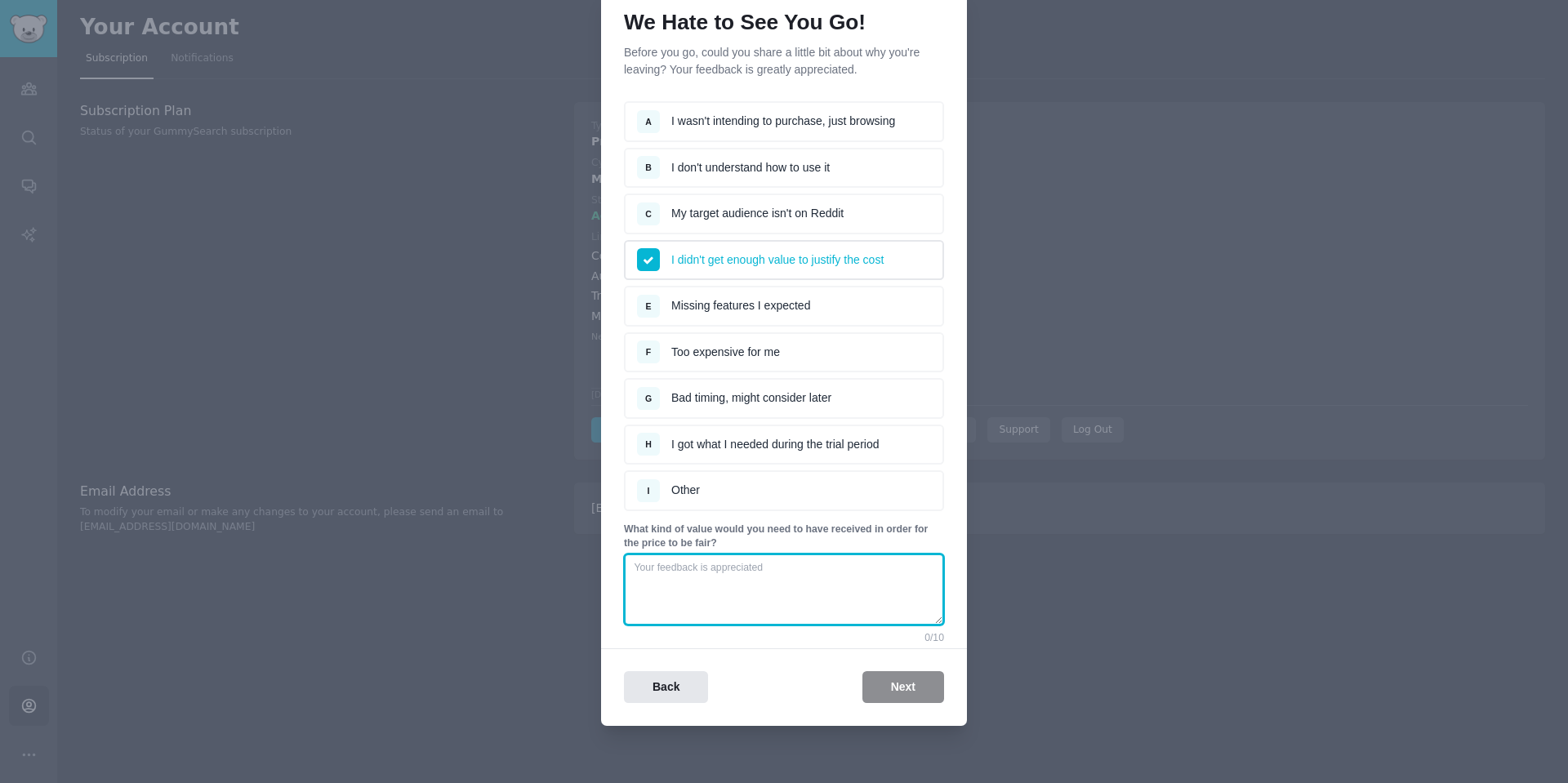
click at [828, 581] on textarea at bounding box center [784, 590] width 320 height 72
type textarea "data too old, can't filter by new data only"
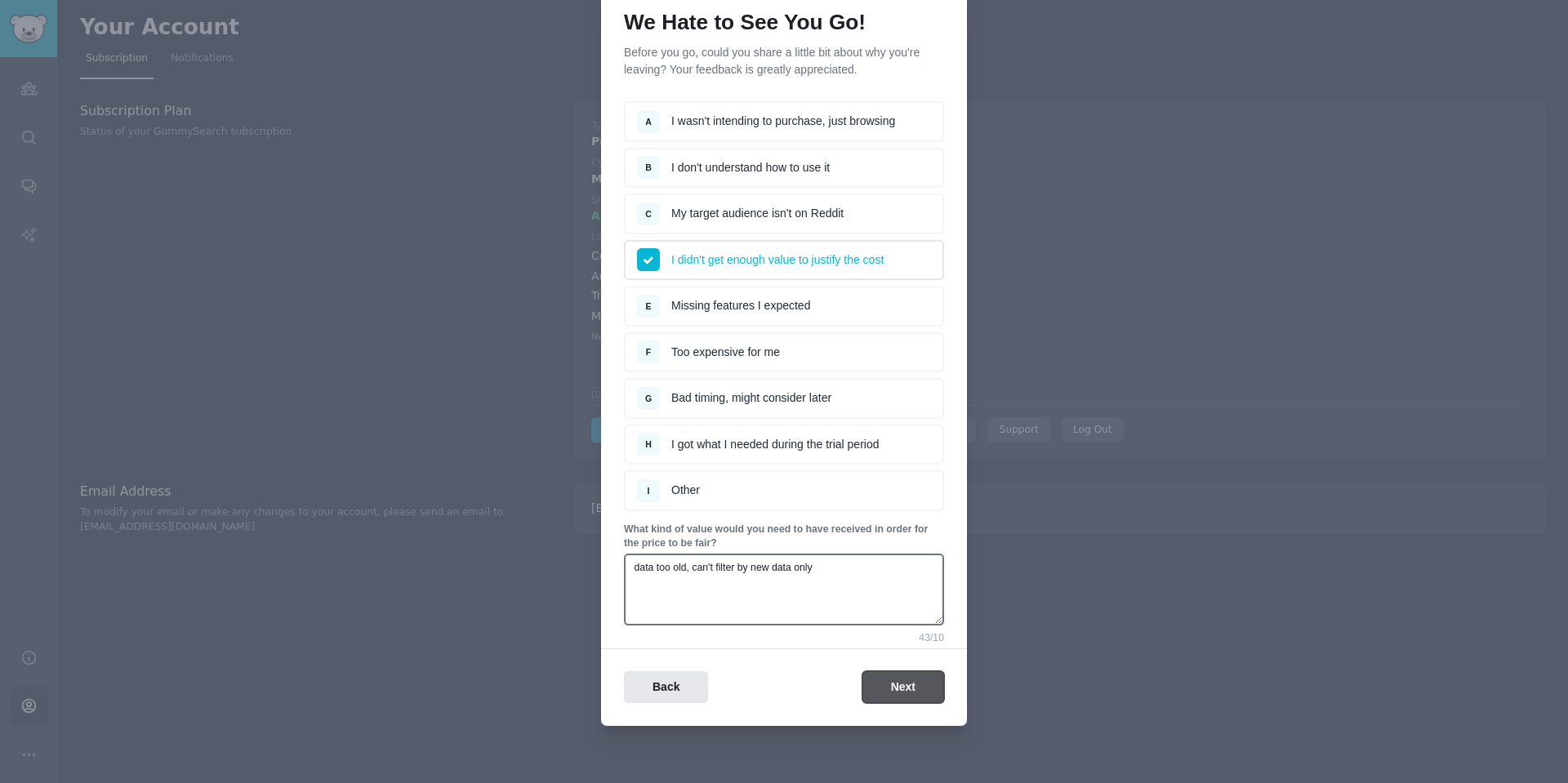
click at [901, 692] on button "Next" at bounding box center [903, 687] width 82 height 32
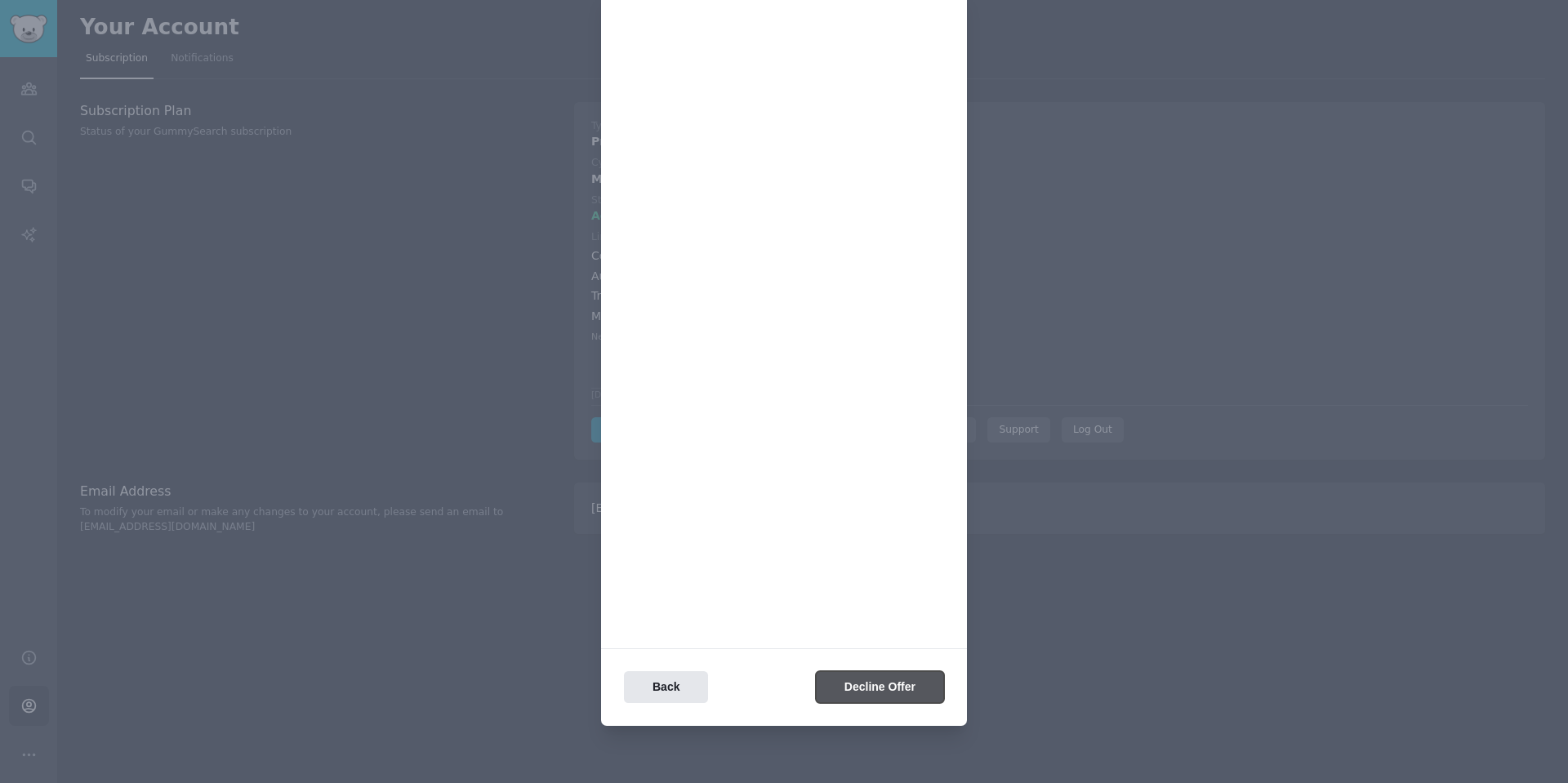
scroll to position [0, 0]
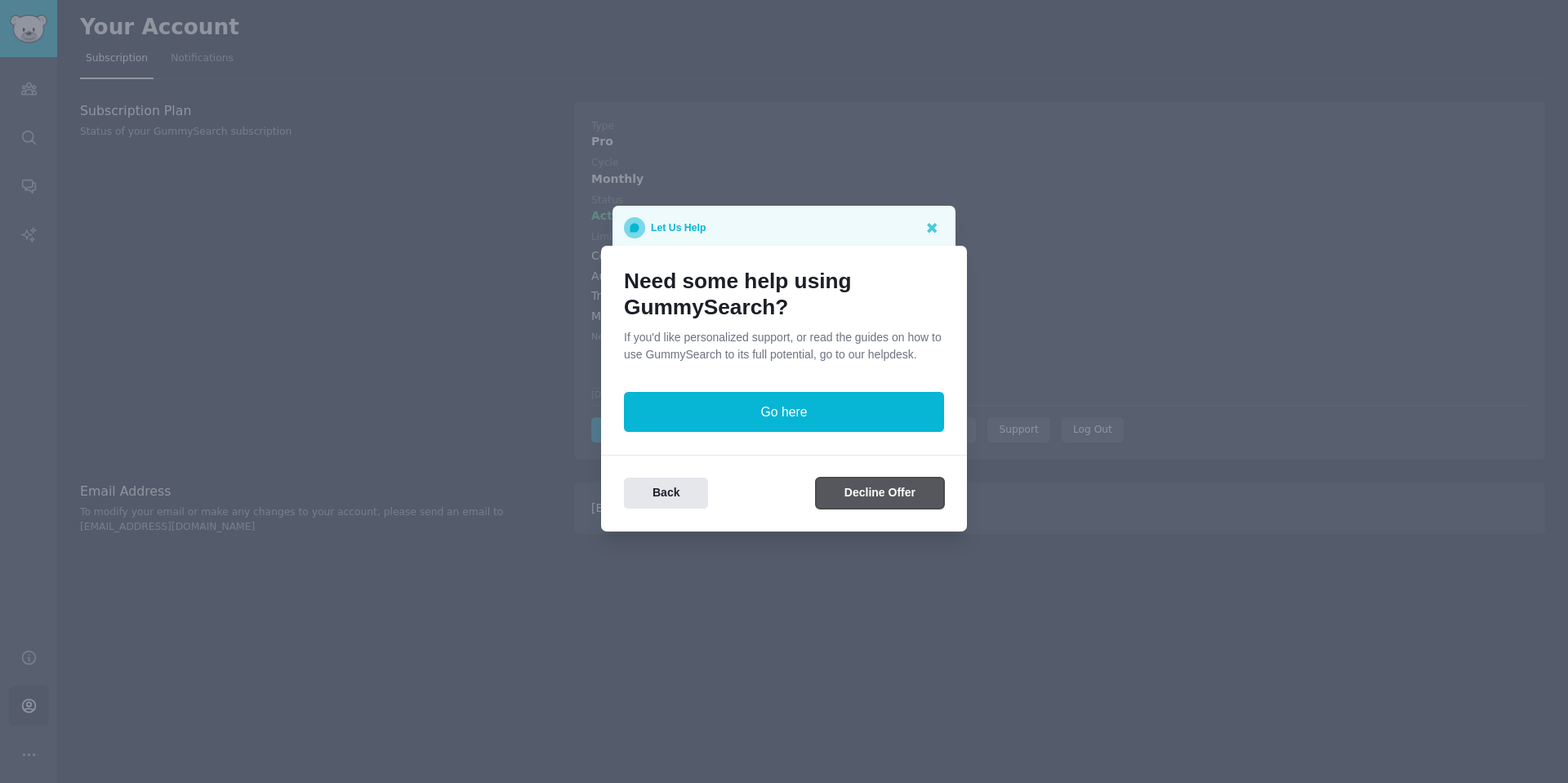
click at [918, 496] on button "Decline Offer" at bounding box center [880, 494] width 128 height 32
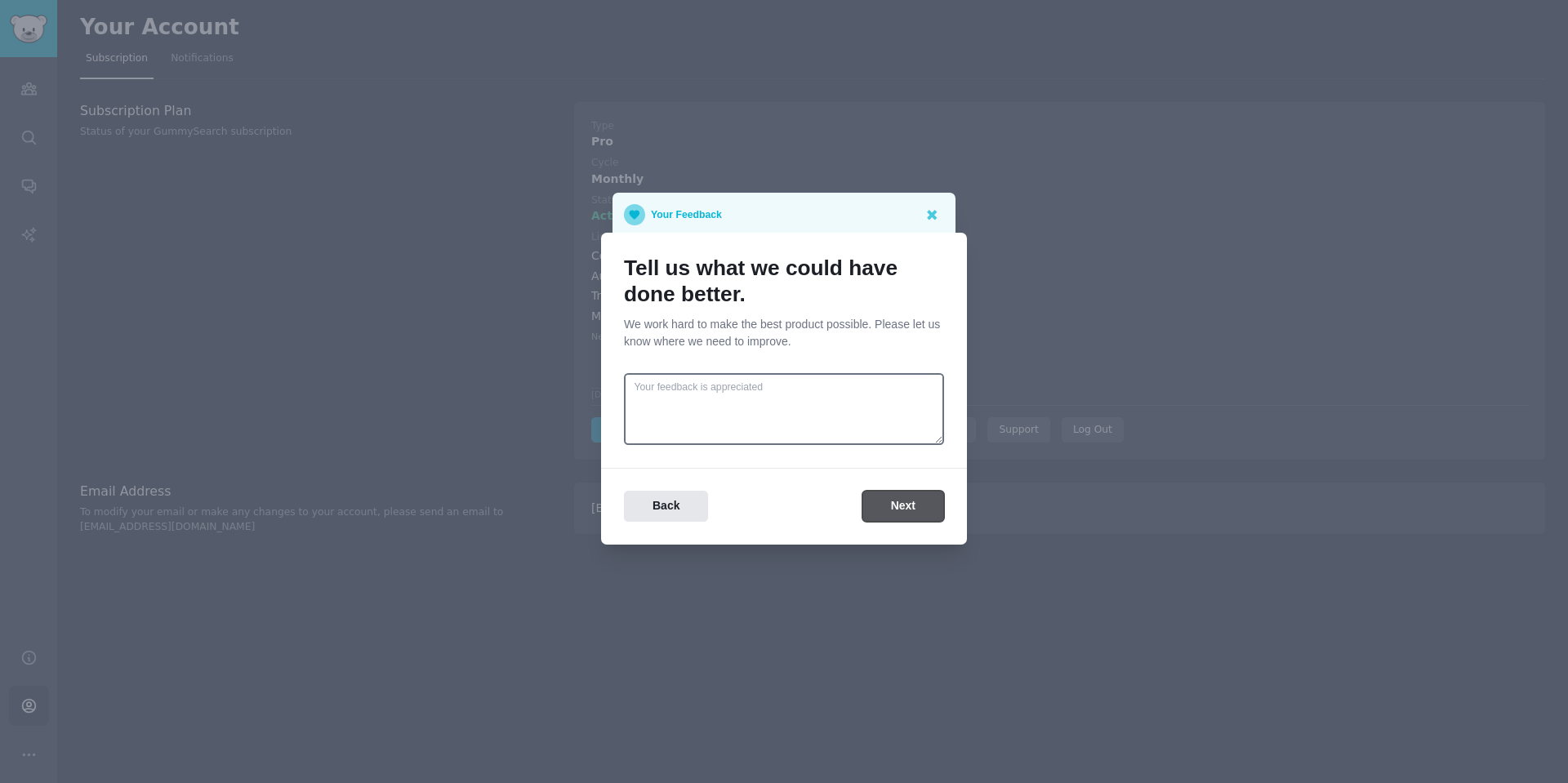
click at [918, 517] on button "Next" at bounding box center [903, 507] width 82 height 32
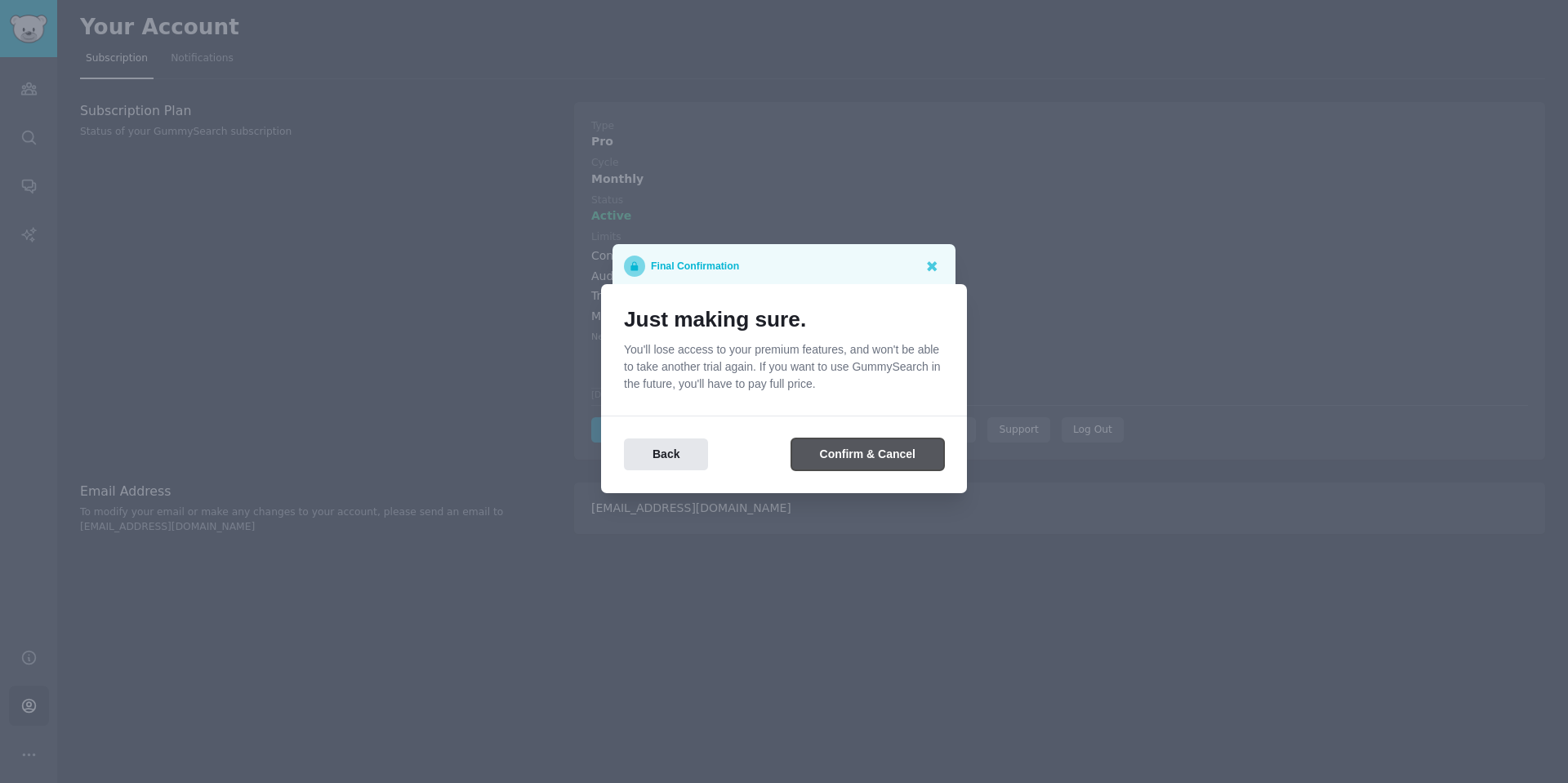
click at [899, 465] on button "Confirm & Cancel" at bounding box center [867, 454] width 153 height 32
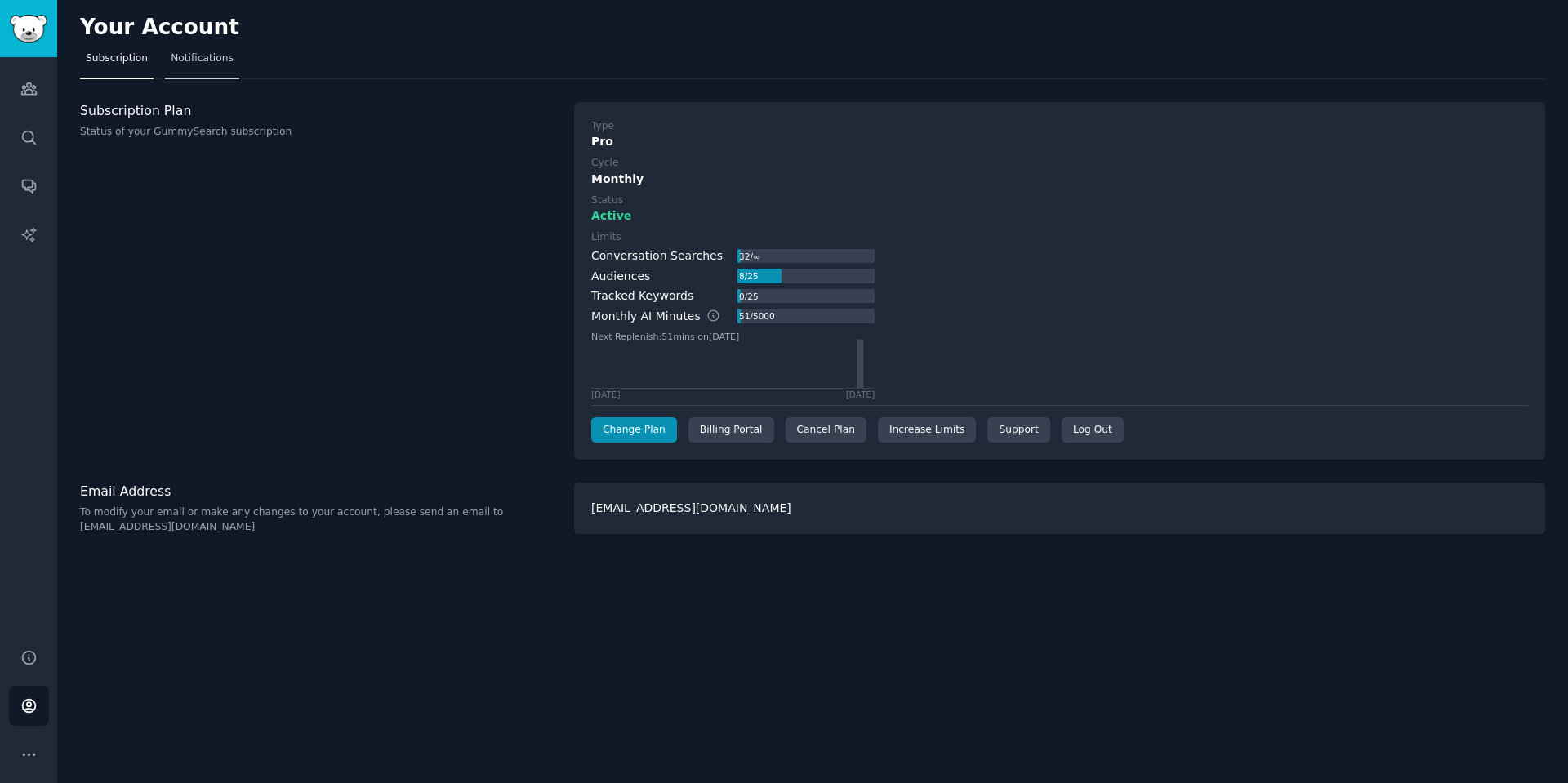
click at [216, 65] on span "Notifications" at bounding box center [202, 58] width 63 height 15
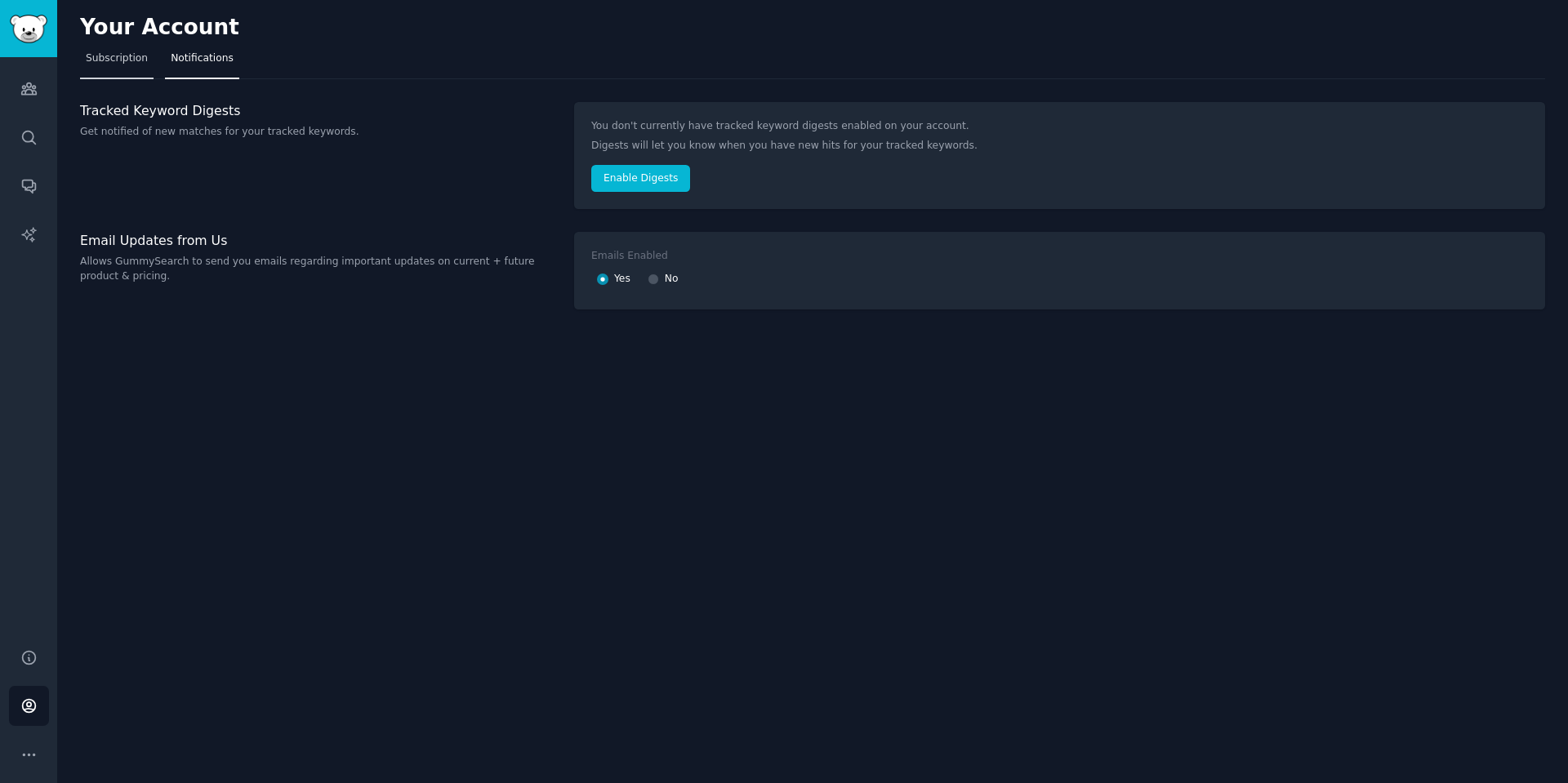
click at [108, 52] on span "Subscription" at bounding box center [117, 58] width 62 height 15
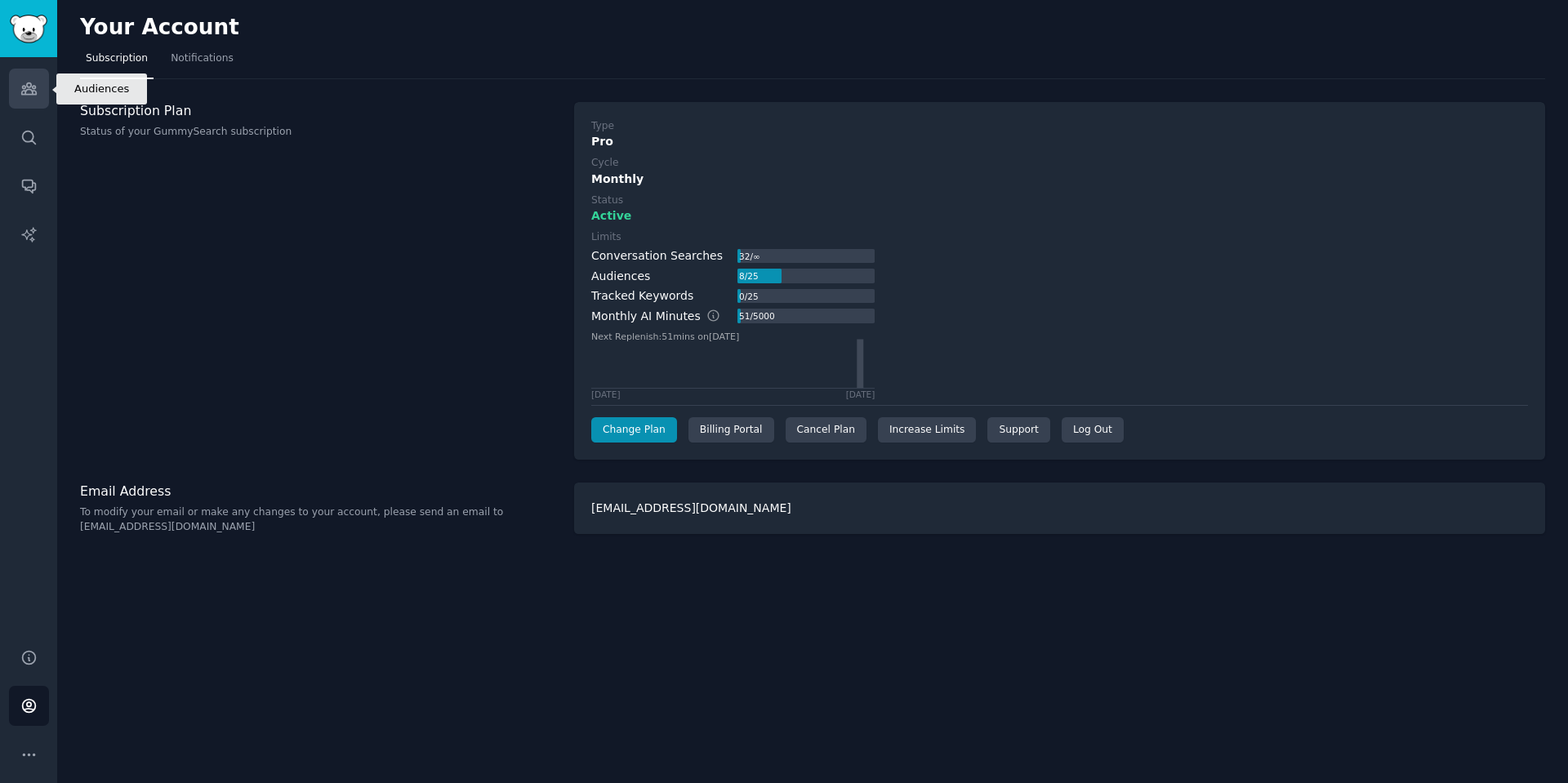
click at [24, 90] on icon "Sidebar" at bounding box center [28, 88] width 17 height 17
